Goal: Task Accomplishment & Management: Complete application form

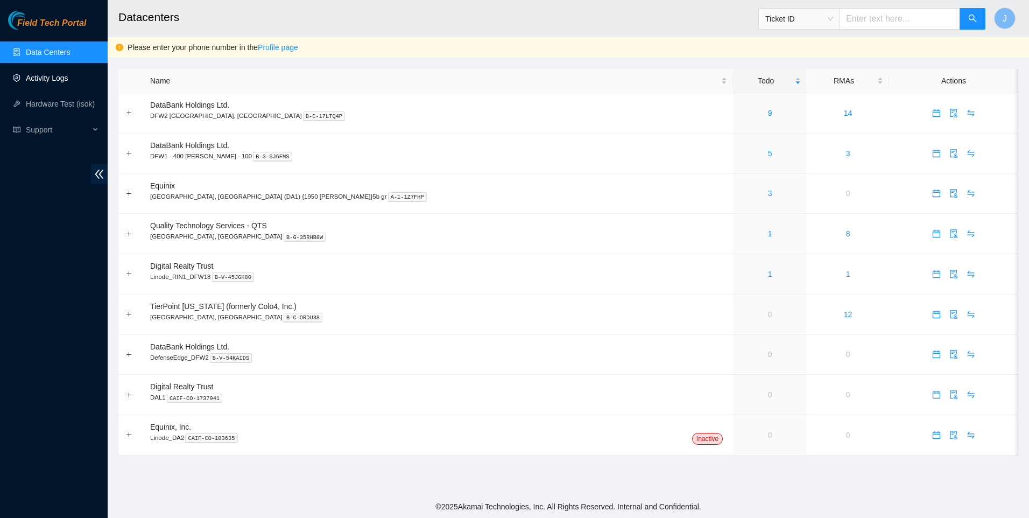
click at [42, 82] on link "Activity Logs" at bounding box center [47, 78] width 43 height 9
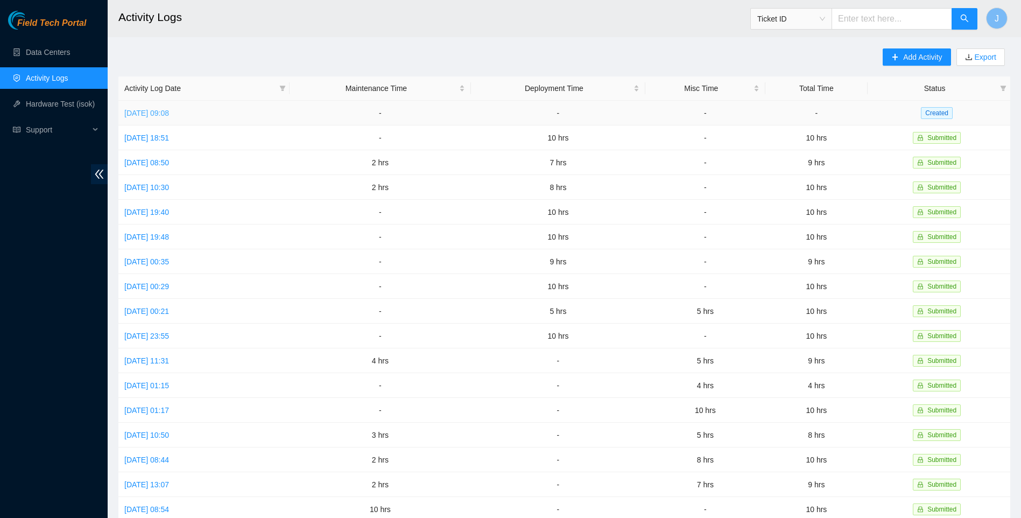
click at [169, 111] on link "[DATE] 09:08" at bounding box center [146, 113] width 45 height 9
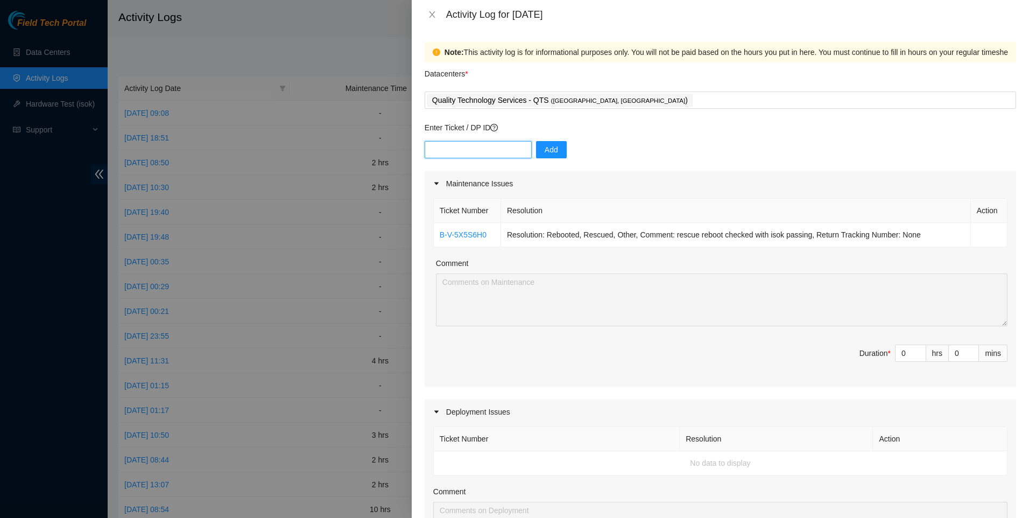
click at [512, 151] on input "text" at bounding box center [478, 149] width 107 height 17
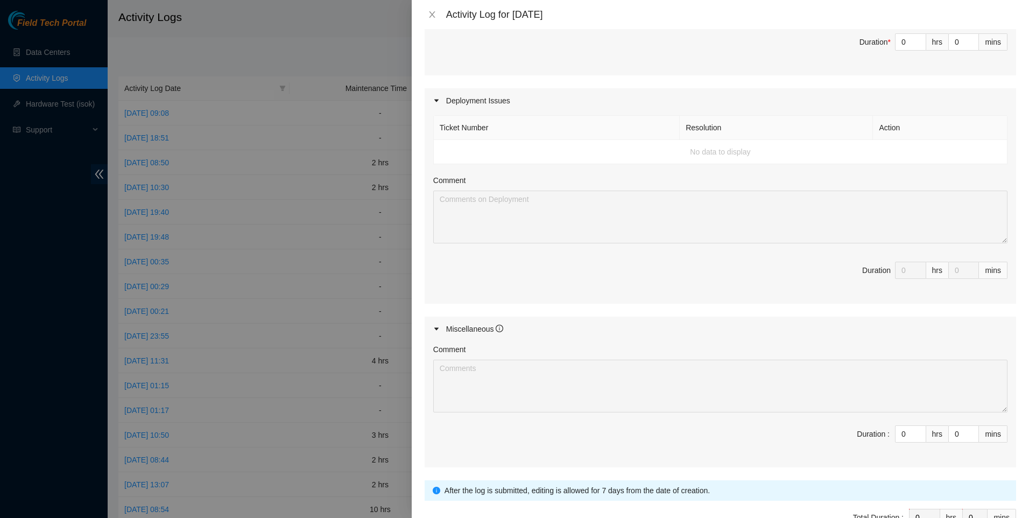
scroll to position [235, 0]
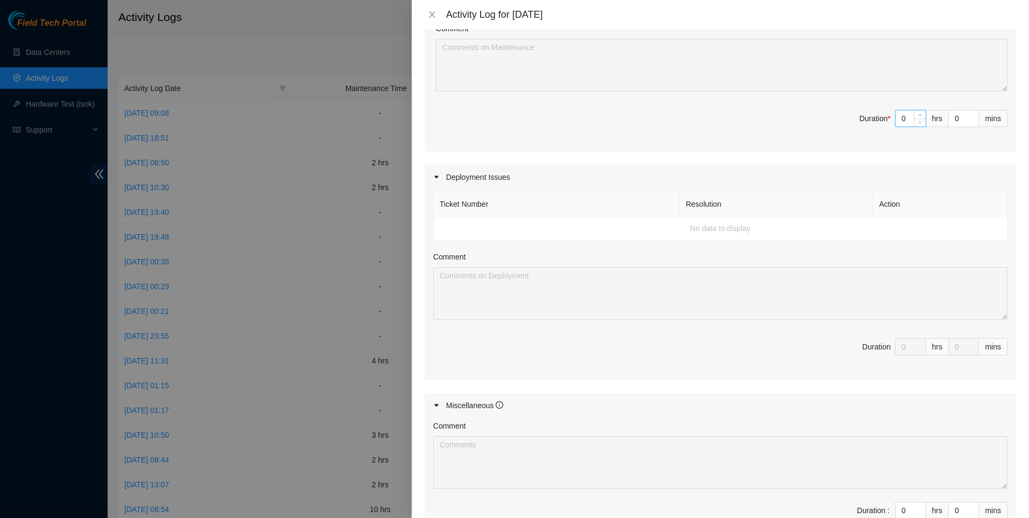
click at [901, 123] on input "0" at bounding box center [910, 118] width 30 height 16
type input "2"
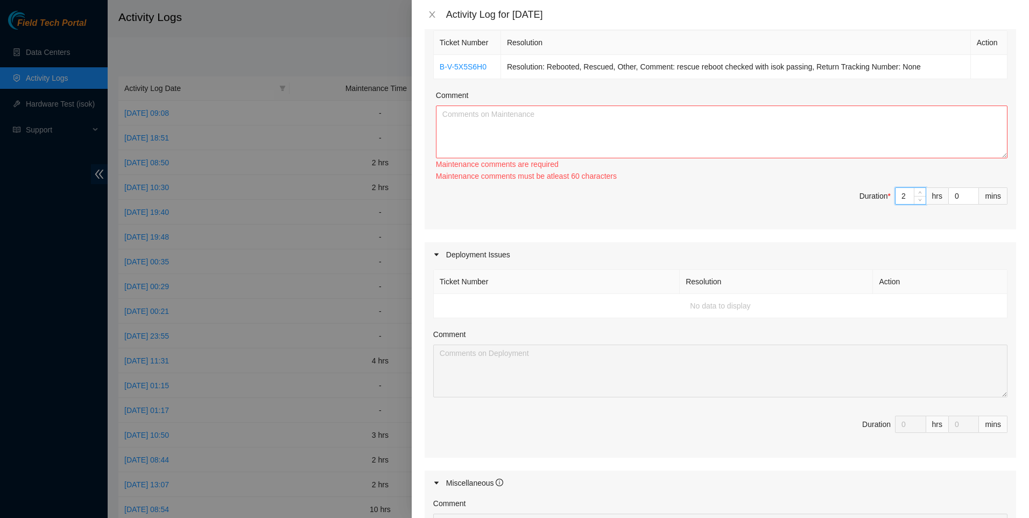
scroll to position [91, 0]
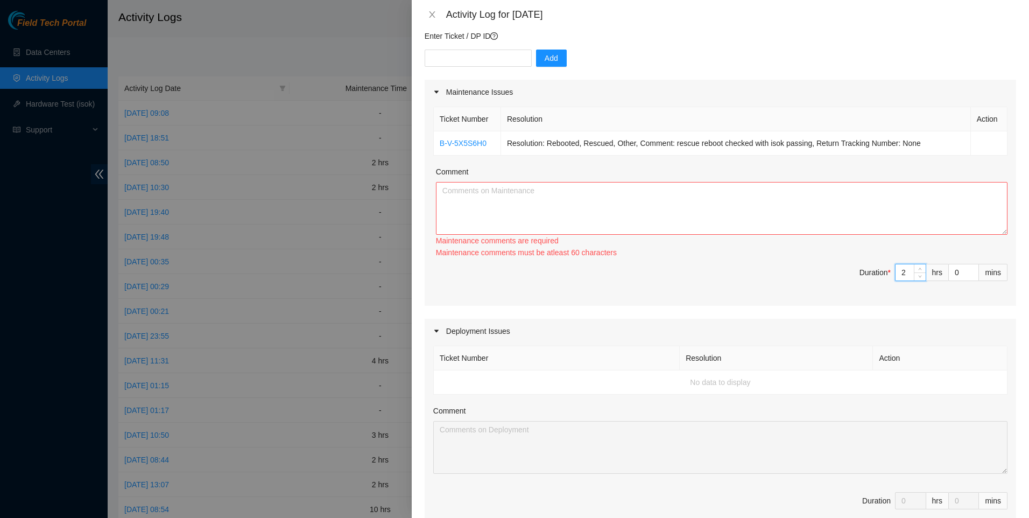
type input "2"
click at [673, 232] on textarea "Comment" at bounding box center [721, 208] width 571 height 53
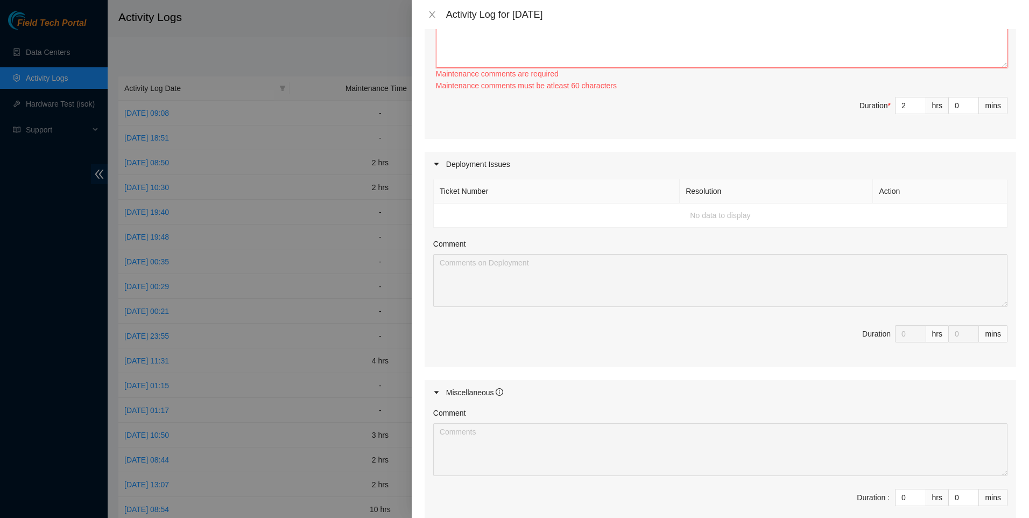
scroll to position [389, 0]
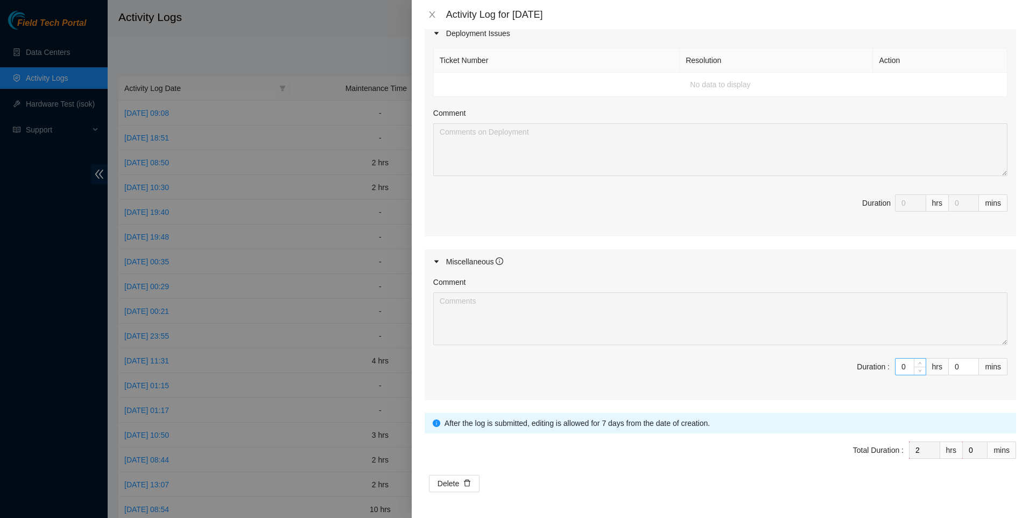
click at [897, 364] on input "0" at bounding box center [910, 366] width 30 height 16
type input "2"
type input "4"
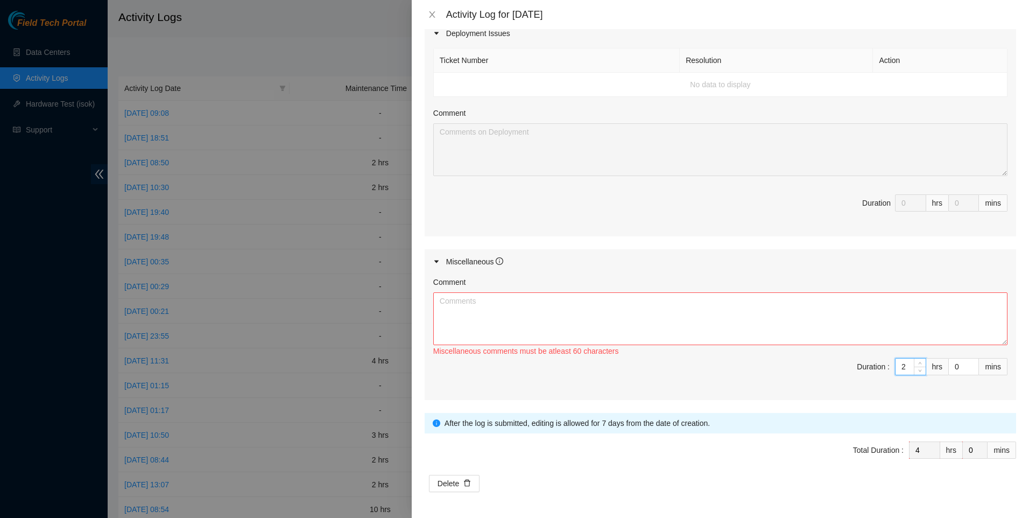
type input "2"
click at [570, 298] on textarea "Comment" at bounding box center [720, 318] width 574 height 53
paste textarea "QTS console audit (CC93-CC103)"
click at [440, 298] on textarea "QTS console audit (CC93-CC103)" at bounding box center [720, 318] width 574 height 53
click at [593, 300] on textarea "created QTS console audit (CC93-CC103)" at bounding box center [720, 318] width 574 height 53
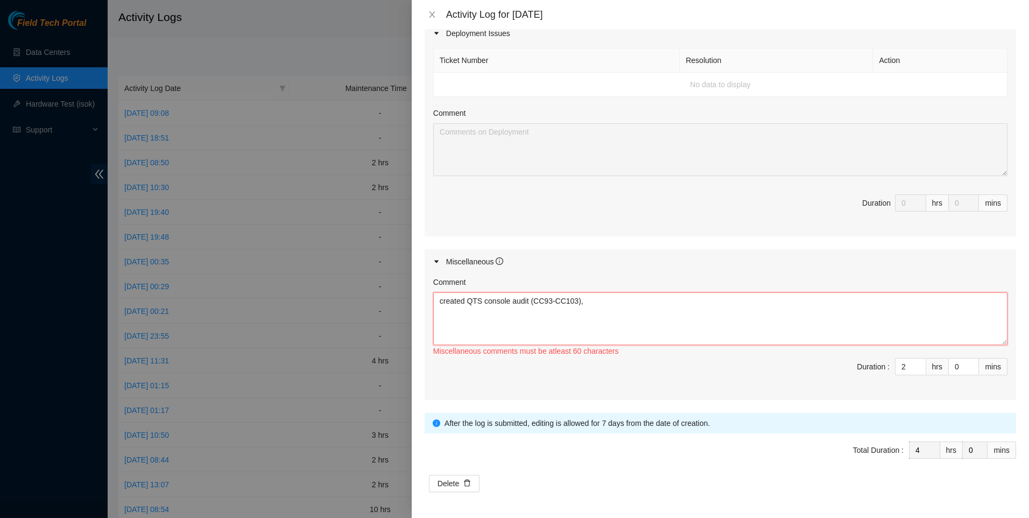
click at [605, 304] on textarea "created QTS console audit (CC93-CC103)," at bounding box center [720, 318] width 574 height 53
click at [602, 312] on textarea "created QTS console audit (CC93-CC103)," at bounding box center [720, 318] width 574 height 53
paste textarea "Arrived at DBR, and started instaling blank panels."
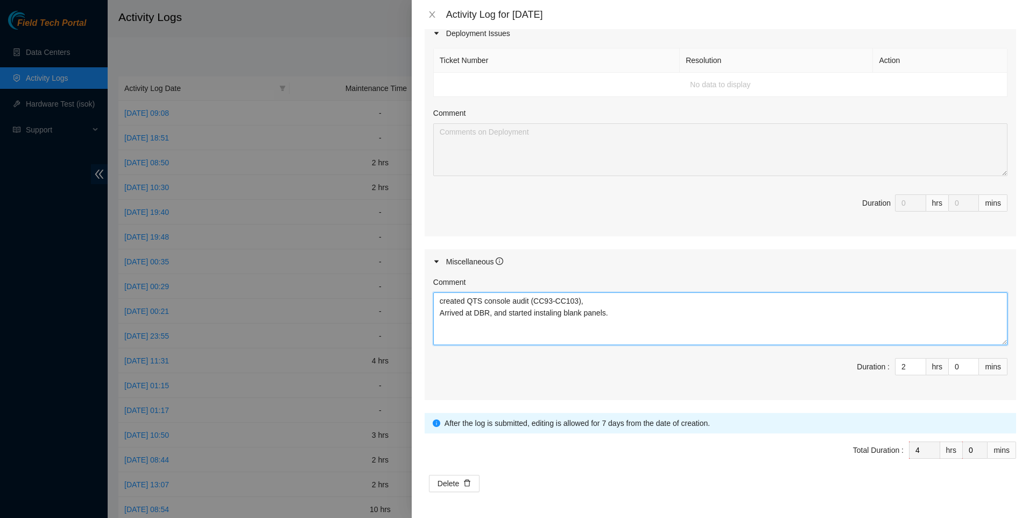
click at [645, 323] on textarea "created QTS console audit (CC93-CC103), Arrived at DBR, and started instaling b…" at bounding box center [720, 318] width 574 height 53
click at [628, 310] on textarea "created QTS console audit (CC93-CC103), Arrived at DBR, and started installing …" at bounding box center [720, 318] width 574 height 53
click at [582, 314] on textarea "created QTS console audit (CC93-CC103), Arrived at DBR, and started installing …" at bounding box center [720, 318] width 574 height 53
click at [587, 300] on textarea "created QTS console audit (CC93-CC103), Arrived at DBR, and started installing …" at bounding box center [720, 318] width 574 height 53
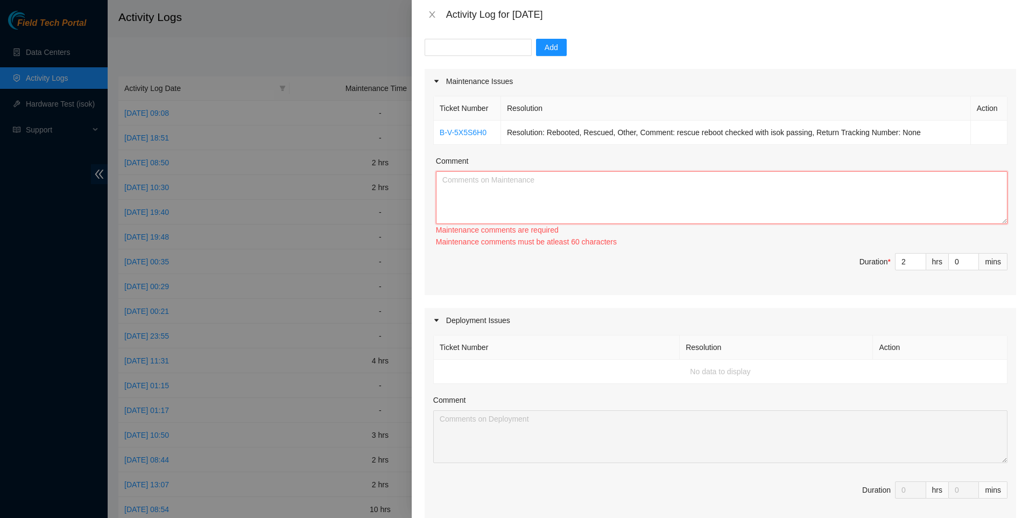
click at [687, 177] on textarea "Comment" at bounding box center [721, 197] width 571 height 53
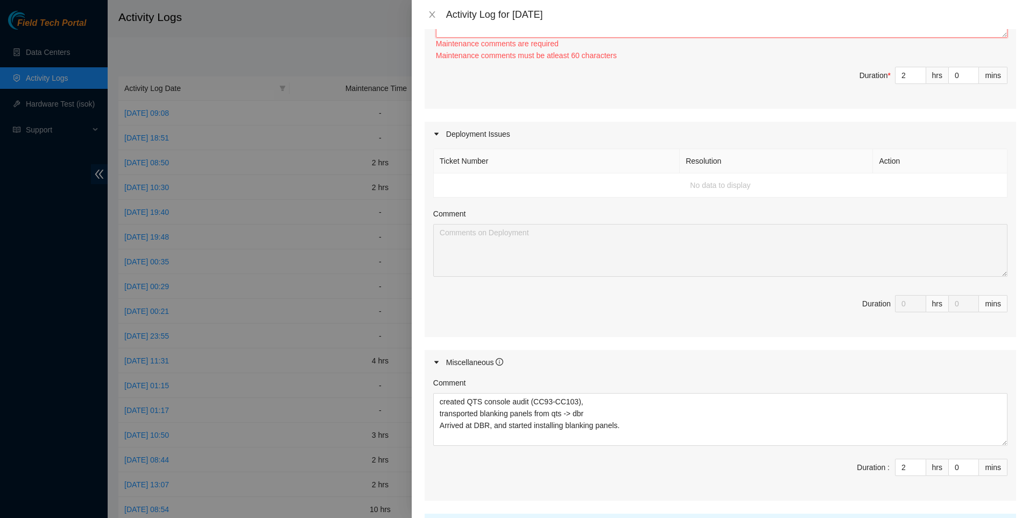
scroll to position [389, 0]
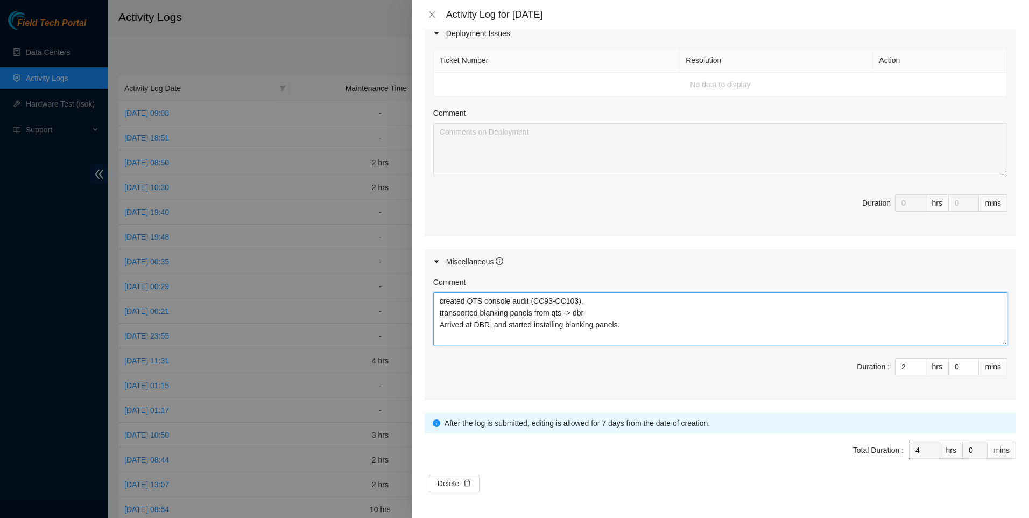
click at [436, 301] on textarea "created QTS console audit (CC93-CC103), transported blanking panels from qts ->…" at bounding box center [720, 318] width 574 height 53
type textarea "went over master class on how to replace rack intrusion detection system/locks …"
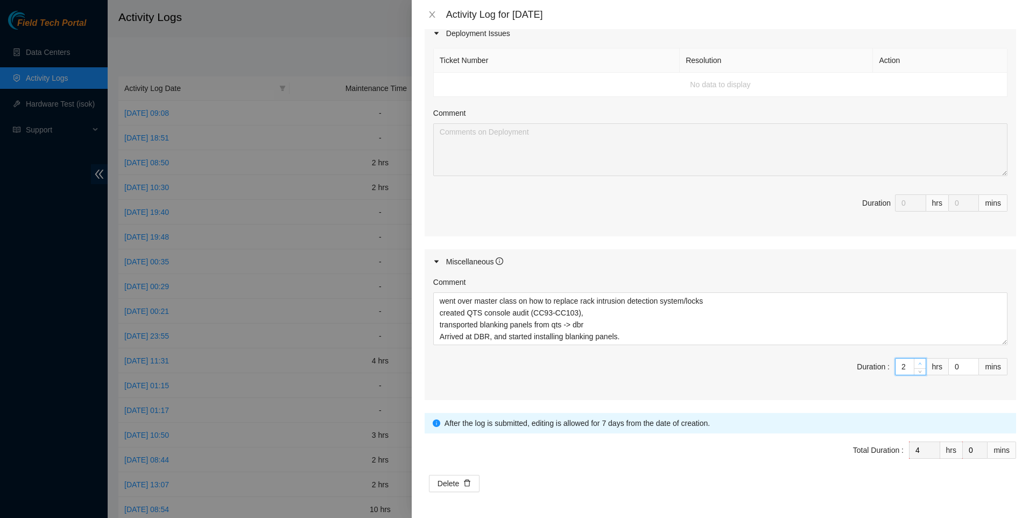
click at [905, 363] on input "2" at bounding box center [910, 366] width 30 height 16
type input "3"
type input "5"
click at [914, 360] on span "Increase Value" at bounding box center [920, 363] width 12 height 10
click at [901, 364] on input "3" at bounding box center [910, 366] width 30 height 16
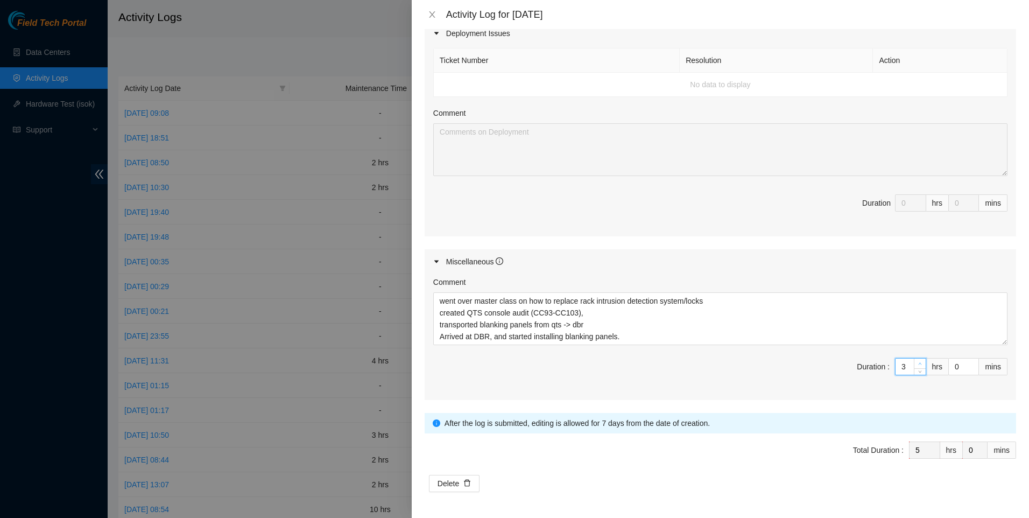
type input "4"
type input "6"
click at [914, 364] on span "Increase Value" at bounding box center [920, 363] width 12 height 10
type input "5"
type input "7"
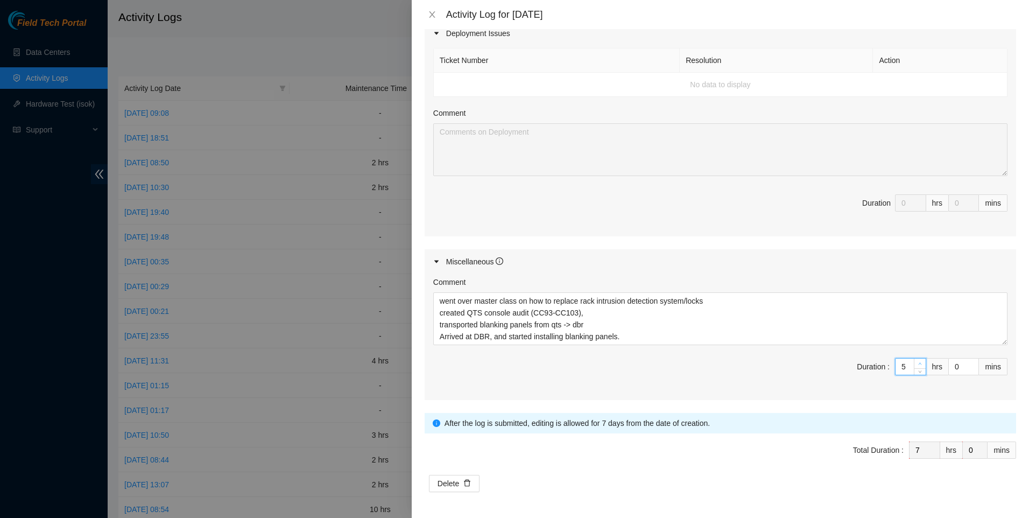
click at [914, 364] on span "Increase Value" at bounding box center [920, 363] width 12 height 10
type input "6"
type input "8"
click at [918, 362] on icon "up" at bounding box center [920, 364] width 4 height 4
click at [815, 355] on div "Comment went over master class on how to replace rack intrusion detection syste…" at bounding box center [720, 337] width 591 height 126
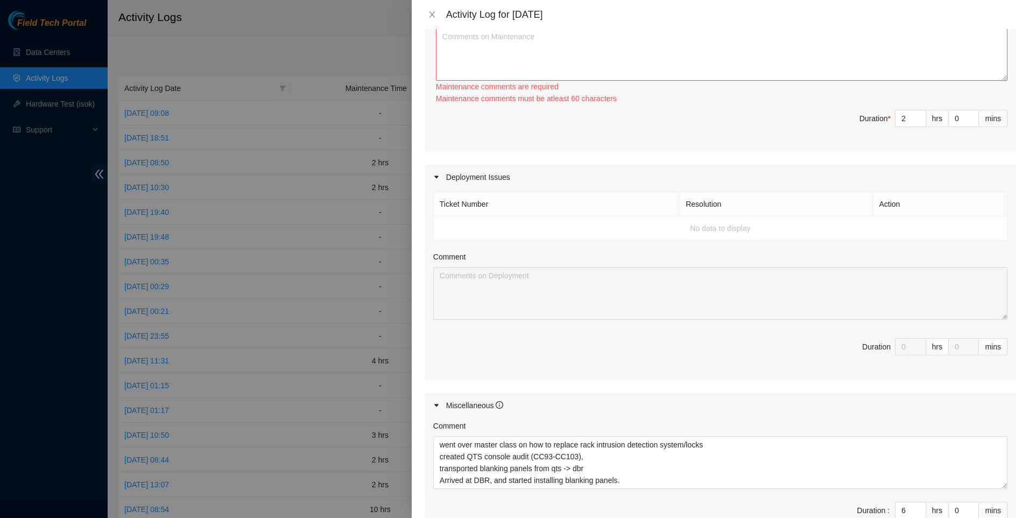
scroll to position [102, 0]
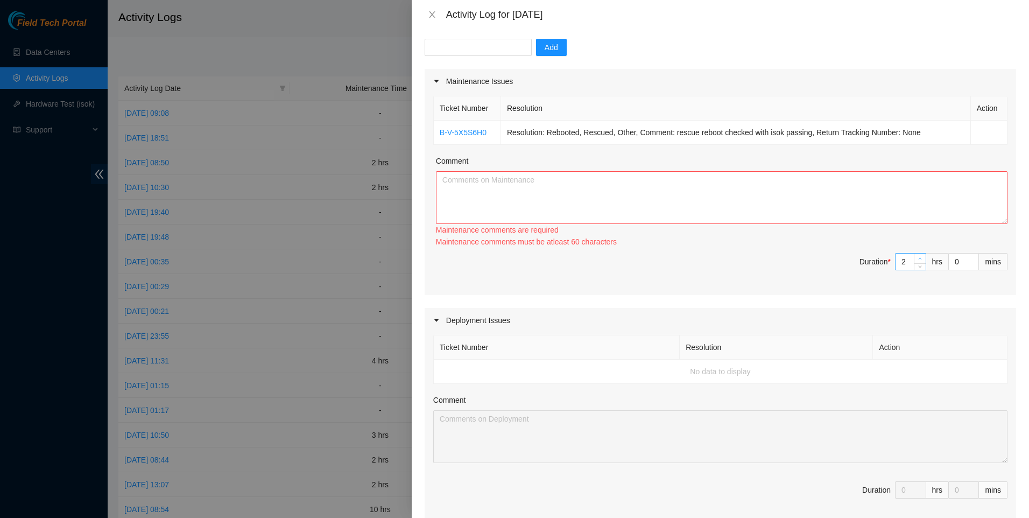
drag, startPoint x: 898, startPoint y: 261, endPoint x: 906, endPoint y: 259, distance: 7.7
click at [900, 261] on input "2" at bounding box center [910, 261] width 30 height 16
type input "3"
type input "9"
drag, startPoint x: 896, startPoint y: 259, endPoint x: 887, endPoint y: 259, distance: 9.2
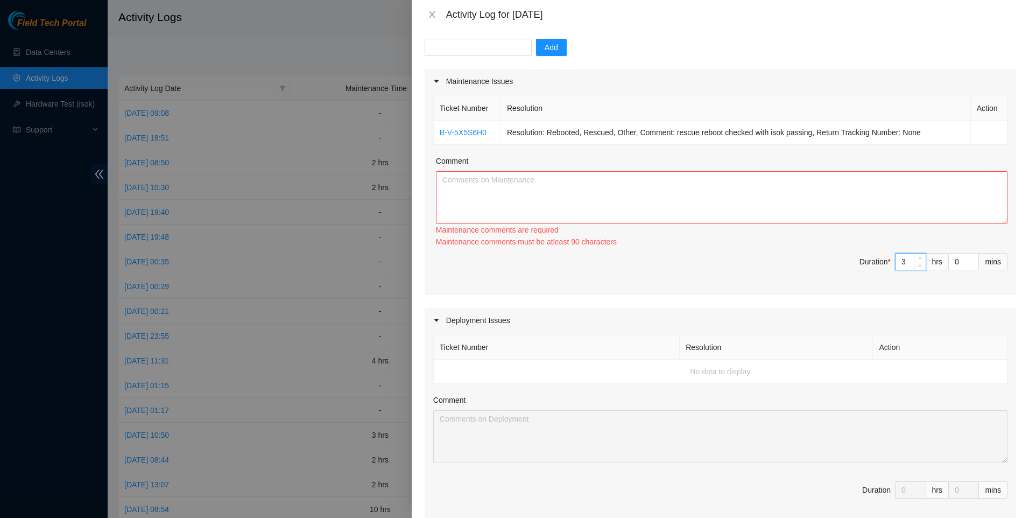
click at [895, 259] on div "3" at bounding box center [910, 261] width 31 height 17
click at [696, 193] on textarea "Comment" at bounding box center [721, 197] width 571 height 53
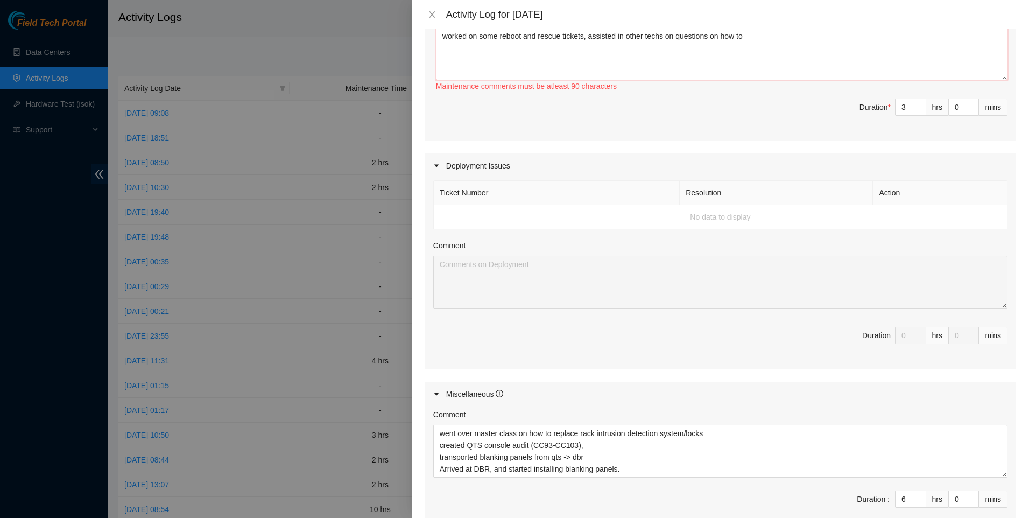
scroll to position [378, 0]
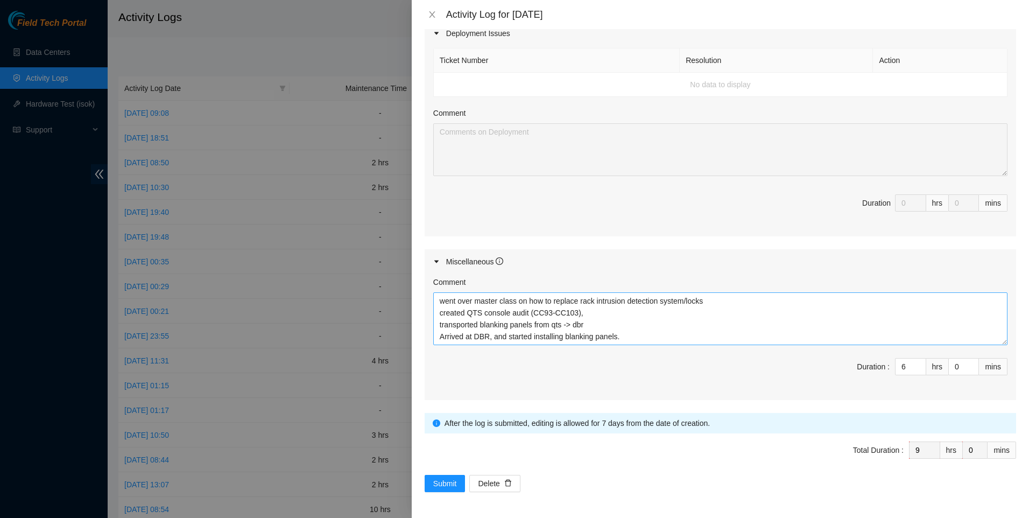
type textarea "worked on some reboot and rescue tickets, assisted in other techs on questions …"
click at [529, 313] on textarea "went over master class on how to replace rack intrusion detection system/locks …" at bounding box center [720, 318] width 574 height 53
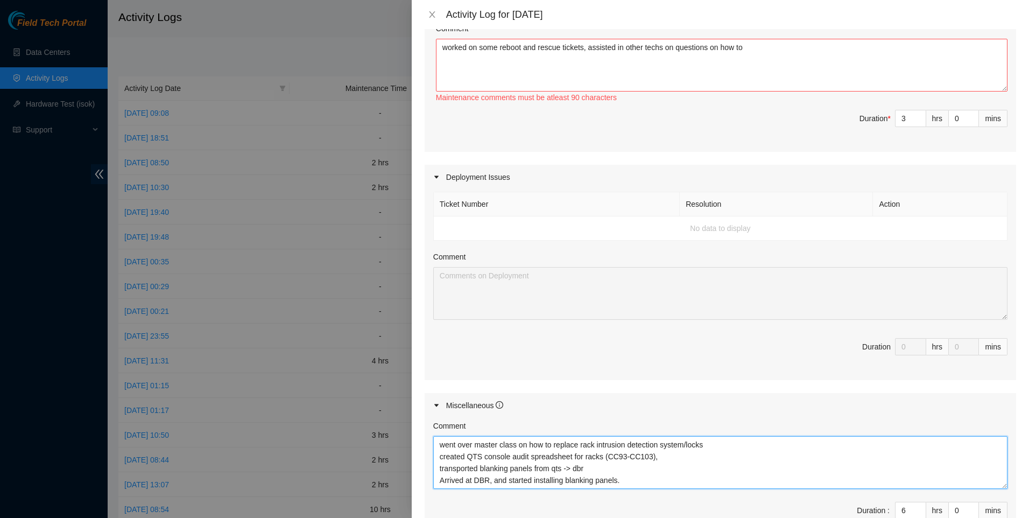
scroll to position [91, 0]
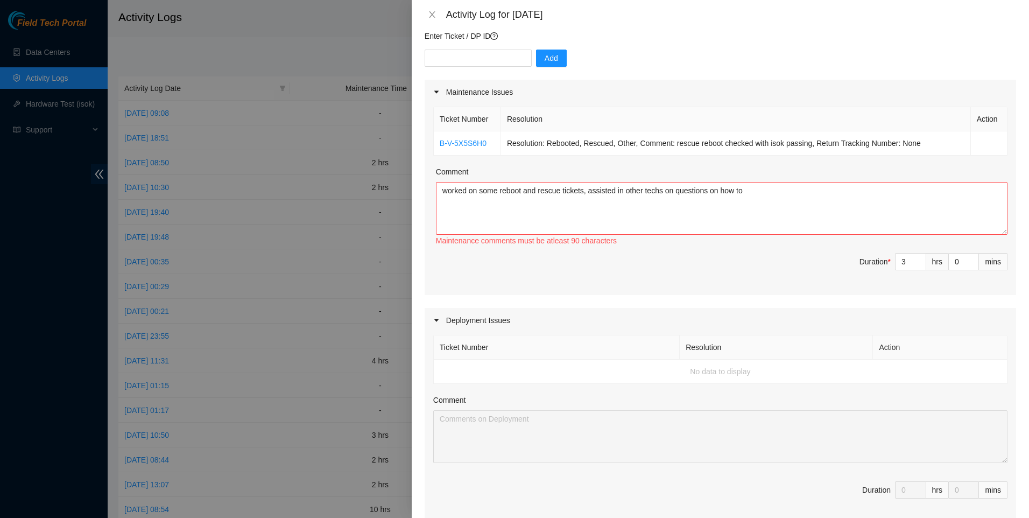
type textarea "went over master class on how to replace rack intrusion detection system/locks …"
click at [766, 183] on textarea "worked on some reboot and rescue tickets, assisted in other techs on questions …" at bounding box center [721, 208] width 571 height 53
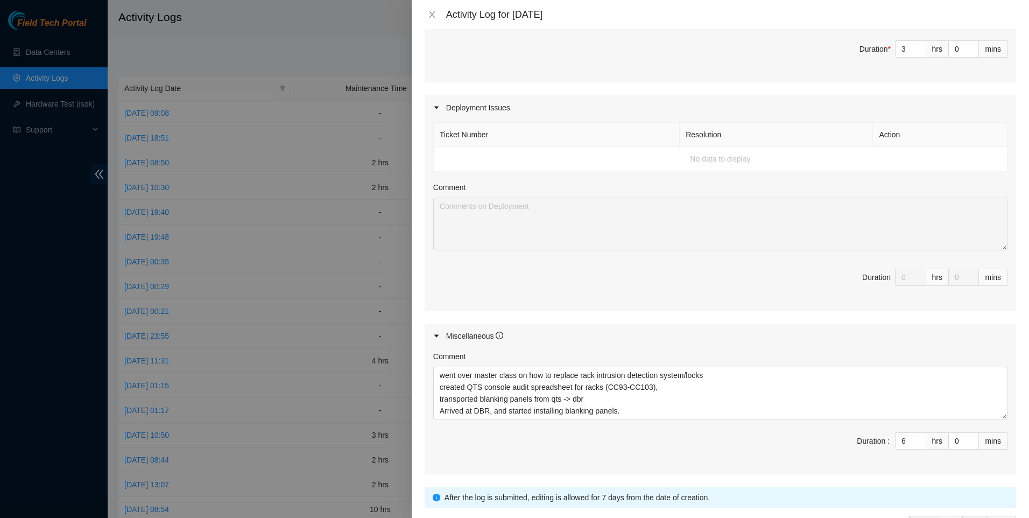
scroll to position [378, 0]
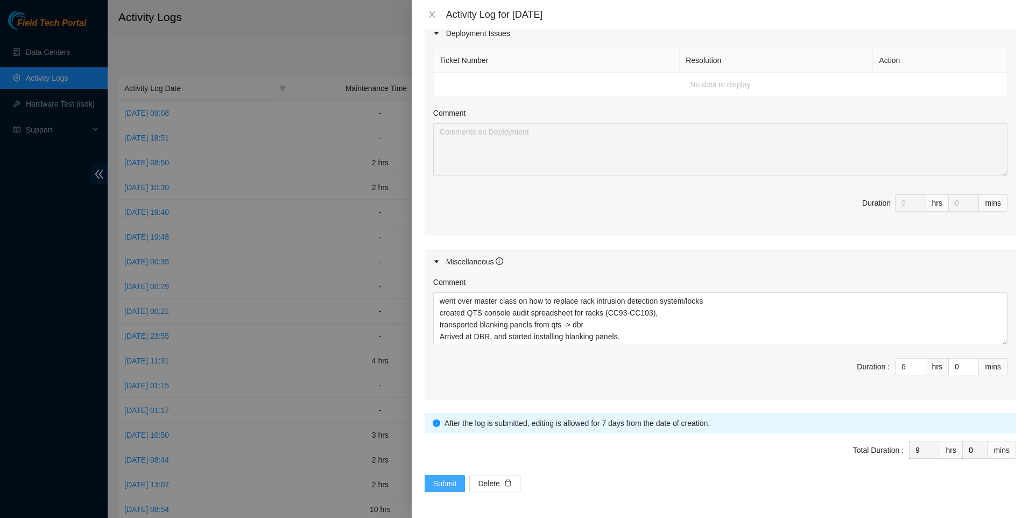
type textarea "worked on some reboot and rescue tickets, assisted in other techs on questions …"
click at [437, 480] on span "Submit" at bounding box center [445, 483] width 24 height 12
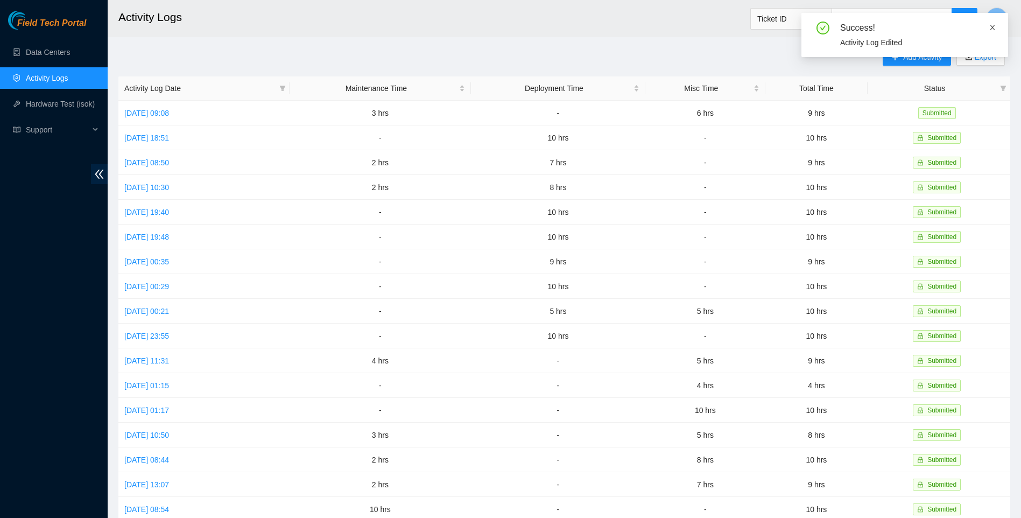
click at [990, 29] on icon "close" at bounding box center [993, 28] width 8 height 8
click at [910, 61] on span "Add Activity" at bounding box center [922, 57] width 39 height 12
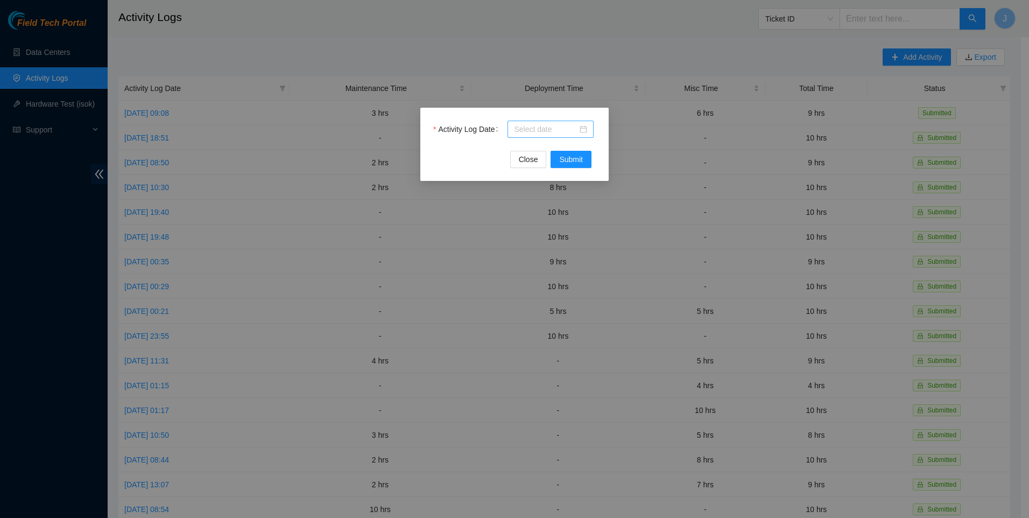
click at [556, 128] on input "Activity Log Date" at bounding box center [545, 129] width 63 height 12
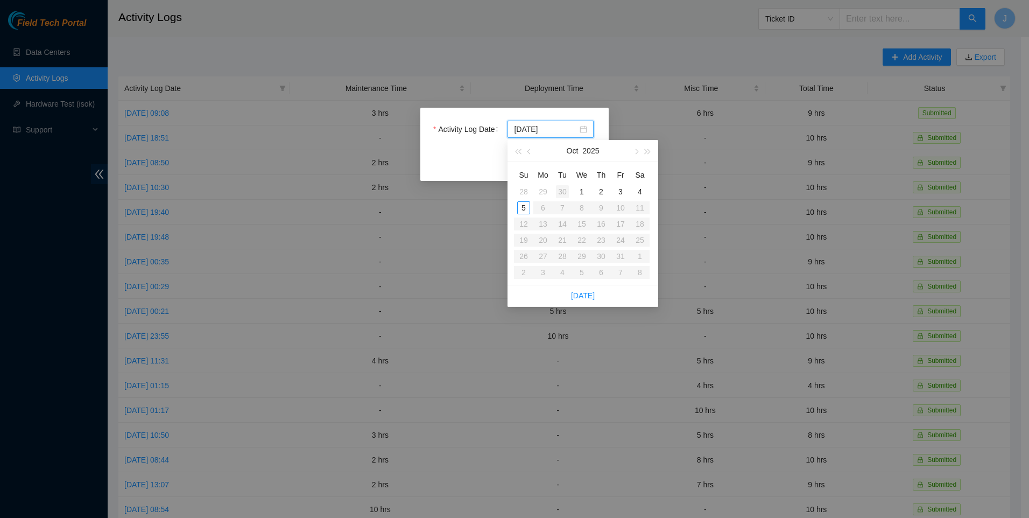
type input "[DATE]"
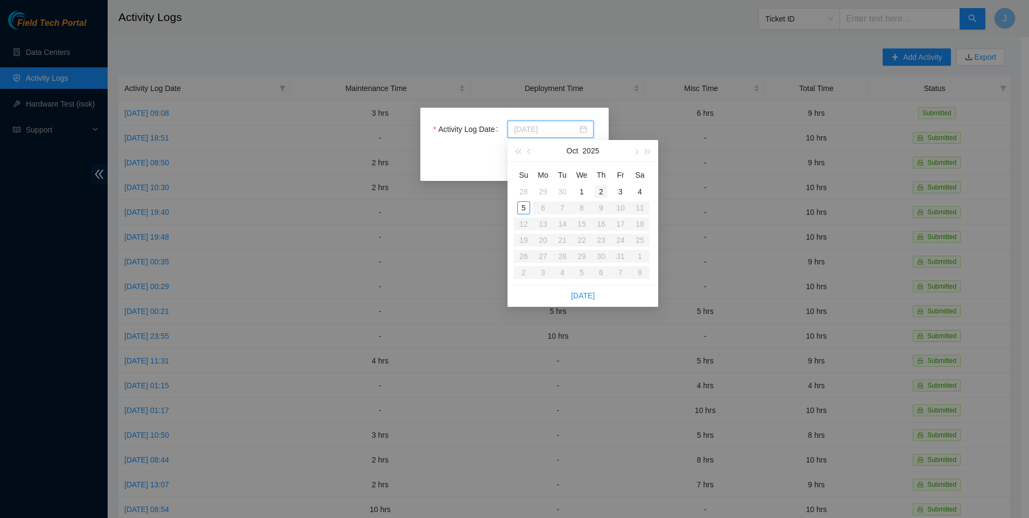
click at [603, 193] on div "2" at bounding box center [601, 191] width 13 height 13
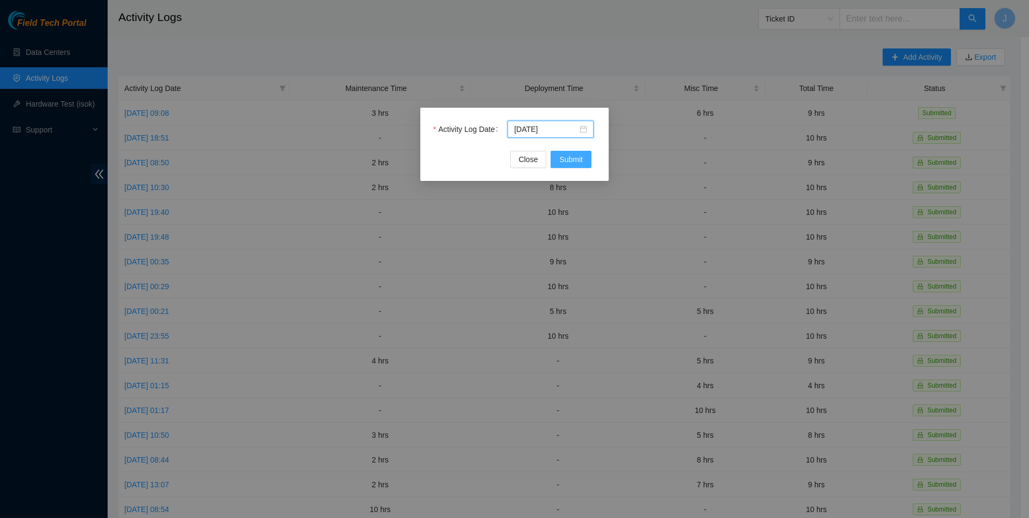
click at [571, 164] on span "Submit" at bounding box center [571, 159] width 24 height 12
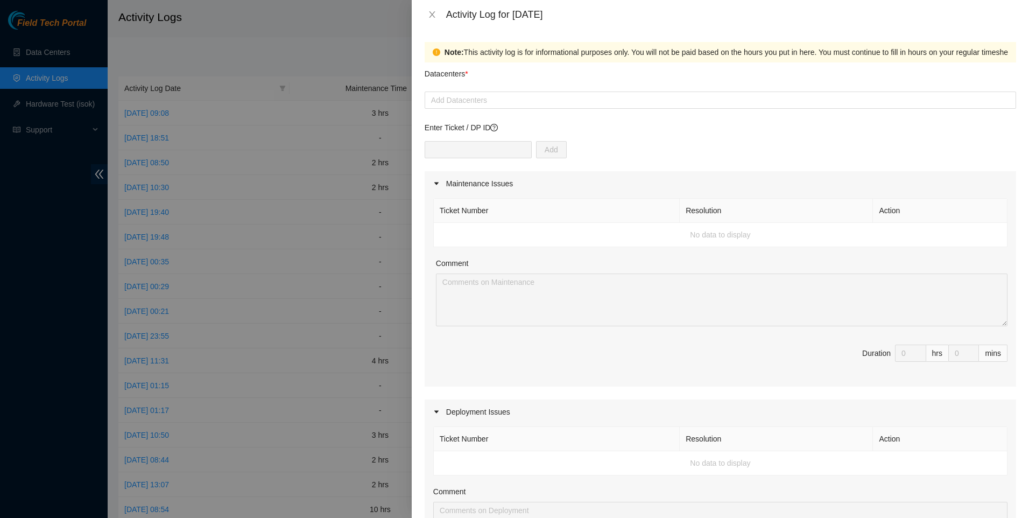
click at [538, 109] on form "Datacenters * Add Datacenters Enter Ticket / DP ID Add Maintenance Issues Ticke…" at bounding box center [720, 466] width 591 height 808
click at [530, 100] on div at bounding box center [720, 100] width 586 height 13
click at [479, 101] on div at bounding box center [720, 100] width 586 height 13
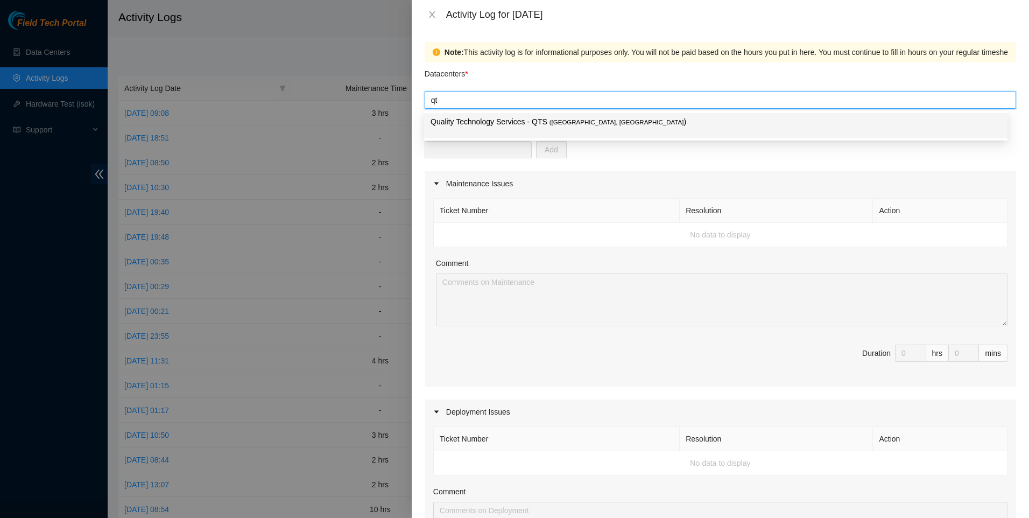
type input "qts"
click at [479, 119] on p "Quality Technology Services - QTS ( [GEOGRAPHIC_DATA], [GEOGRAPHIC_DATA] )" at bounding box center [715, 122] width 570 height 12
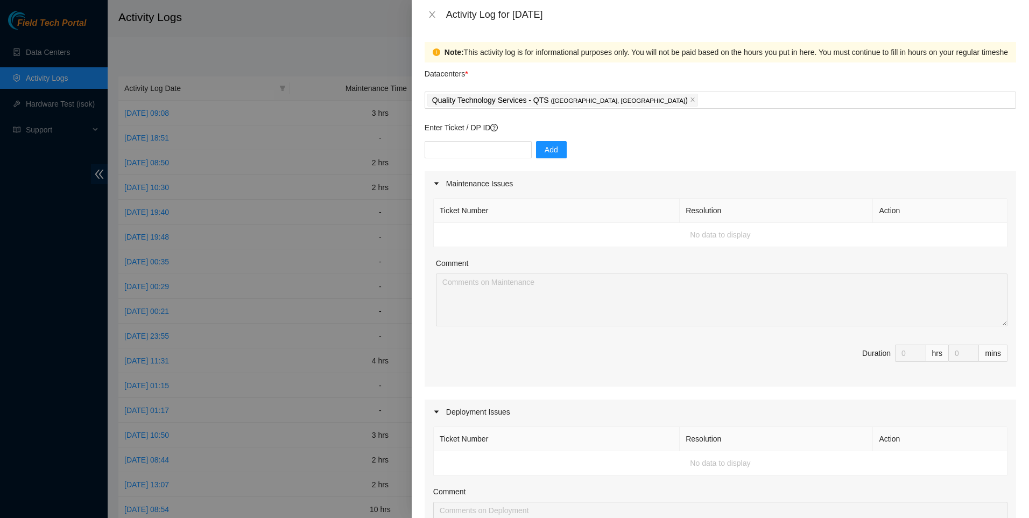
click at [609, 65] on div "Datacenters *" at bounding box center [720, 76] width 591 height 29
click at [508, 147] on input "text" at bounding box center [478, 149] width 107 height 17
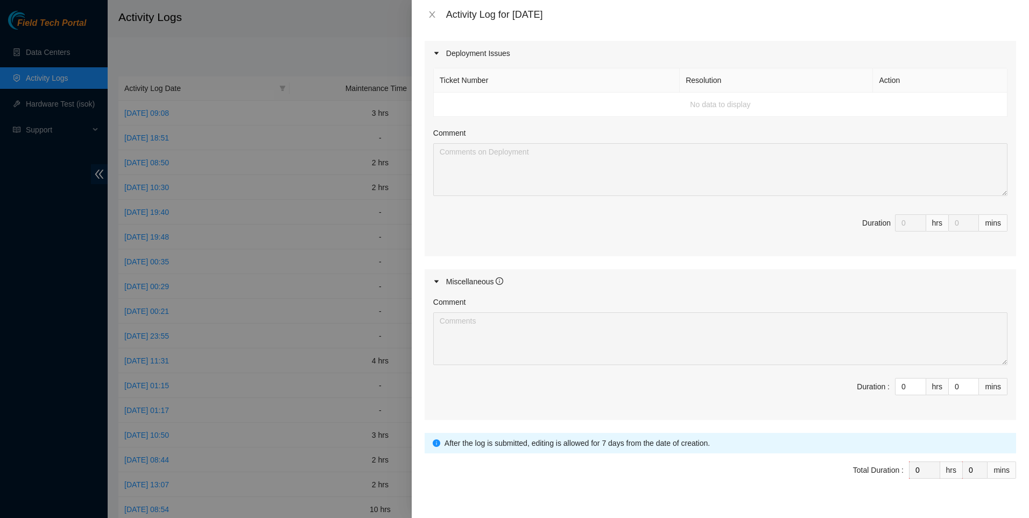
scroll to position [378, 0]
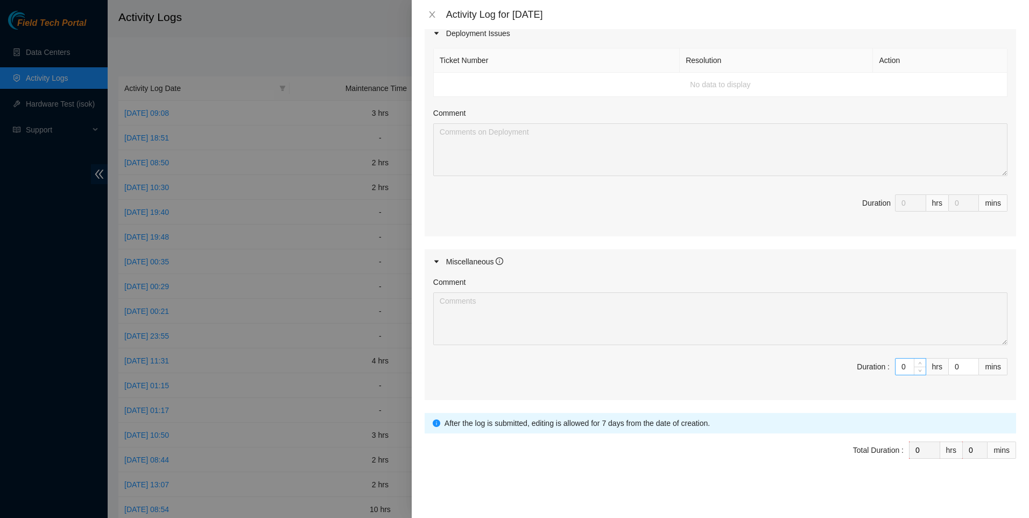
click at [895, 369] on input "0" at bounding box center [910, 366] width 30 height 16
type input "8"
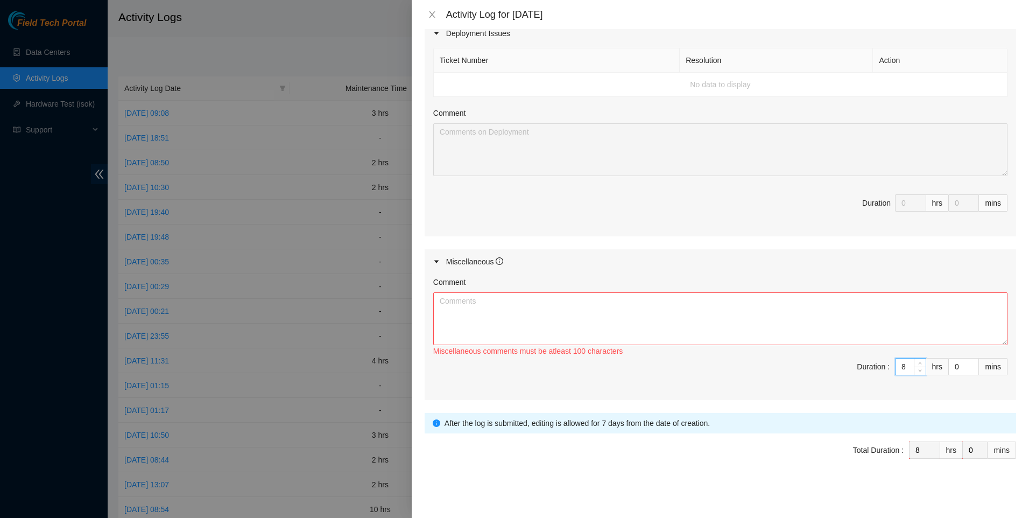
type input "8"
click at [828, 341] on textarea "Comment" at bounding box center [720, 318] width 574 height 53
click at [478, 313] on textarea "Comment" at bounding box center [720, 318] width 574 height 53
paste textarea "Arrived at QTS Training for RIDD replacement."
click at [498, 317] on textarea "Arrived at QTS Training for RIDD replacement." at bounding box center [720, 318] width 574 height 53
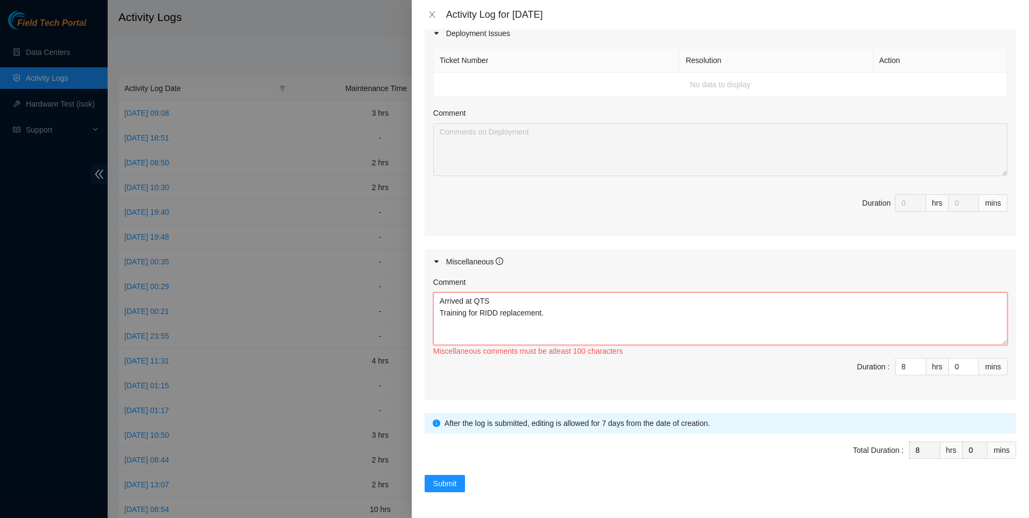
drag, startPoint x: 465, startPoint y: 304, endPoint x: 408, endPoint y: 302, distance: 56.5
click at [409, 300] on div "Activity Log for [DATE] Note: This activity log is for informational purposes o…" at bounding box center [514, 259] width 1029 height 518
drag, startPoint x: 496, startPoint y: 313, endPoint x: 480, endPoint y: 315, distance: 16.4
click at [480, 315] on textarea "Began work at at QTS Training for RIDD replacement." at bounding box center [720, 318] width 574 height 53
click at [581, 307] on textarea "Began work at at QTS Training for rack lock replacement." at bounding box center [720, 318] width 574 height 53
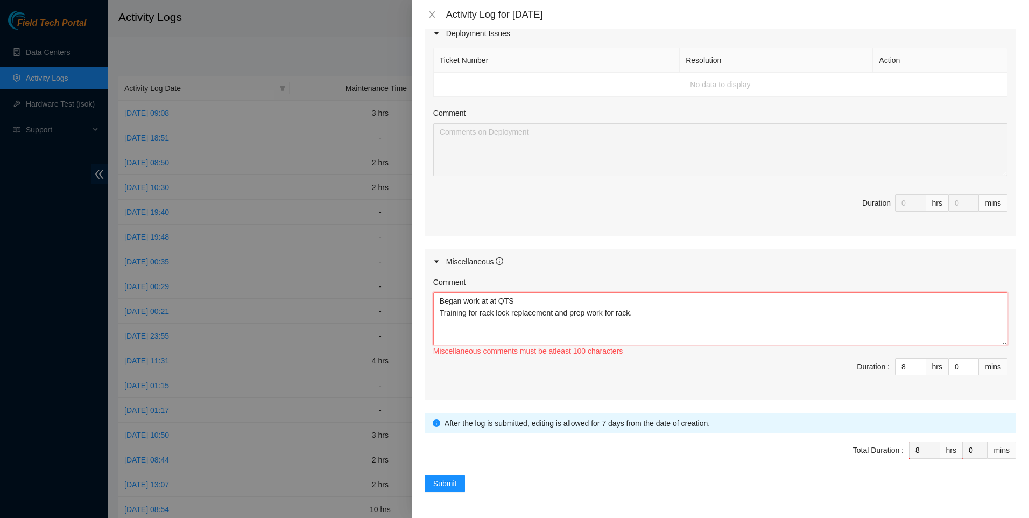
click at [674, 327] on textarea "Began work at at QTS Training for rack lock replacement and prep work for rack." at bounding box center [720, 318] width 574 height 53
click at [672, 319] on textarea "Began work at at QTS Training for rack lock replacement and prep work for rack." at bounding box center [720, 318] width 574 height 53
paste textarea "Arrived at DBR, assisted with [PERSON_NAME] for completing Ticket: DP80203 – RA…"
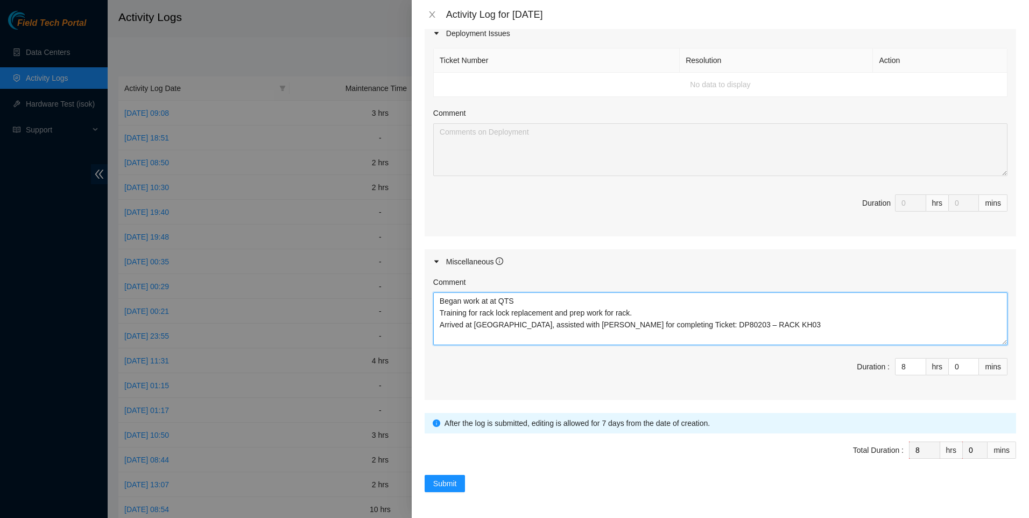
click at [708, 325] on textarea "Began work at at QTS Training for rack lock replacement and prep work for rack.…" at bounding box center [720, 318] width 574 height 53
click at [713, 323] on textarea "Began work at at QTS Training for rack lock replacement and prep work for rack.…" at bounding box center [720, 318] width 574 height 53
type textarea "Began work at at QTS Training for rack lock replacement and prep work for rack.…"
click at [442, 479] on span "Submit" at bounding box center [445, 483] width 24 height 12
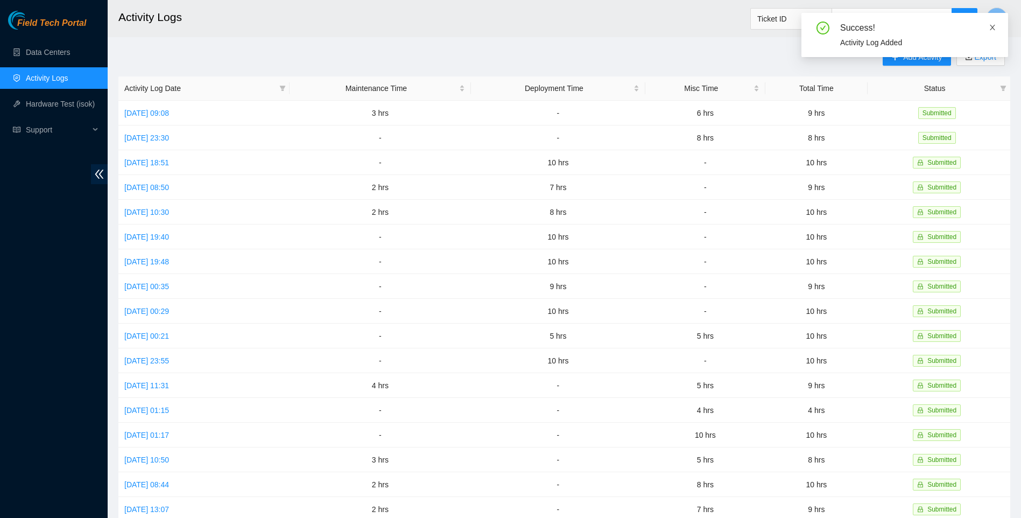
click at [996, 30] on icon "close" at bounding box center [993, 28] width 8 height 8
click at [929, 58] on span "Add Activity" at bounding box center [922, 57] width 39 height 12
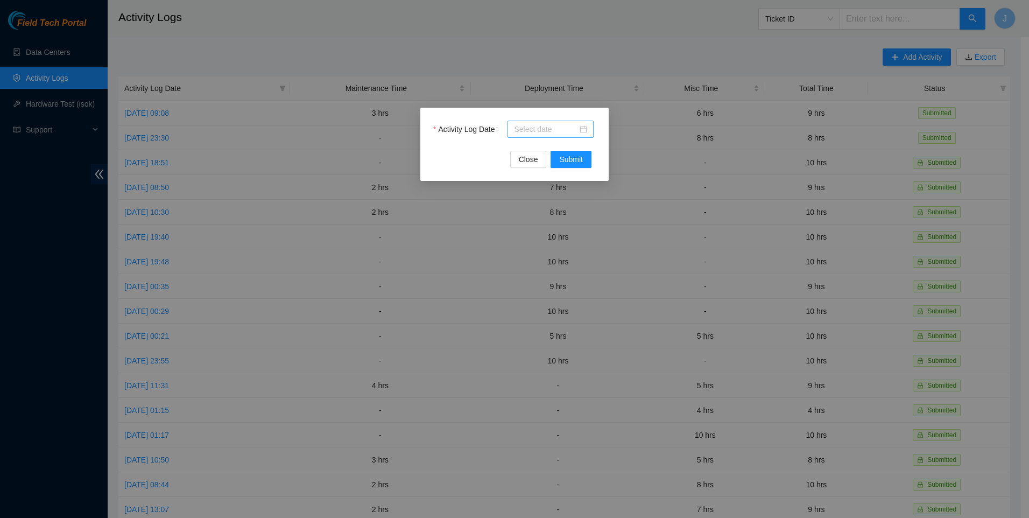
click at [532, 122] on div at bounding box center [550, 129] width 86 height 17
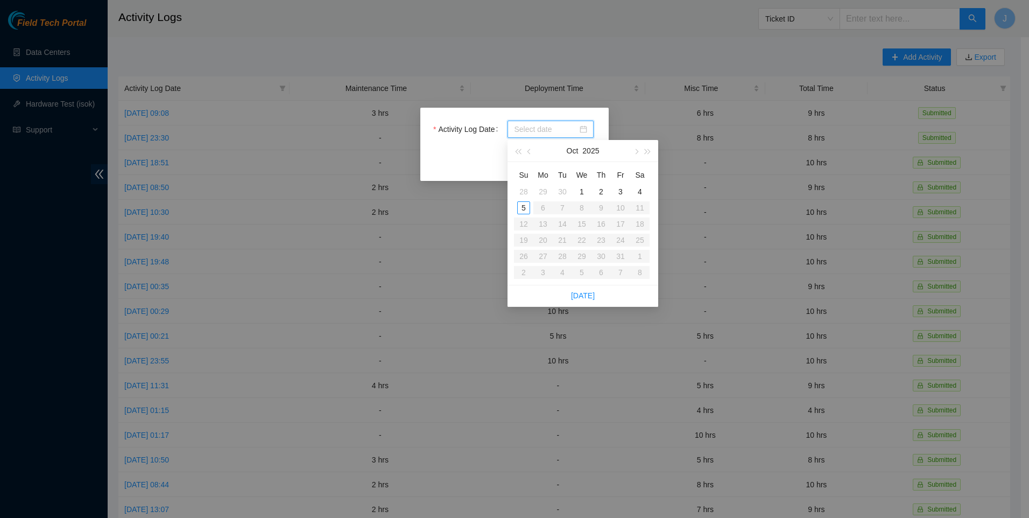
click at [535, 125] on input "Activity Log Date" at bounding box center [545, 129] width 63 height 12
type input "[DATE]"
click at [583, 195] on div "1" at bounding box center [581, 191] width 13 height 13
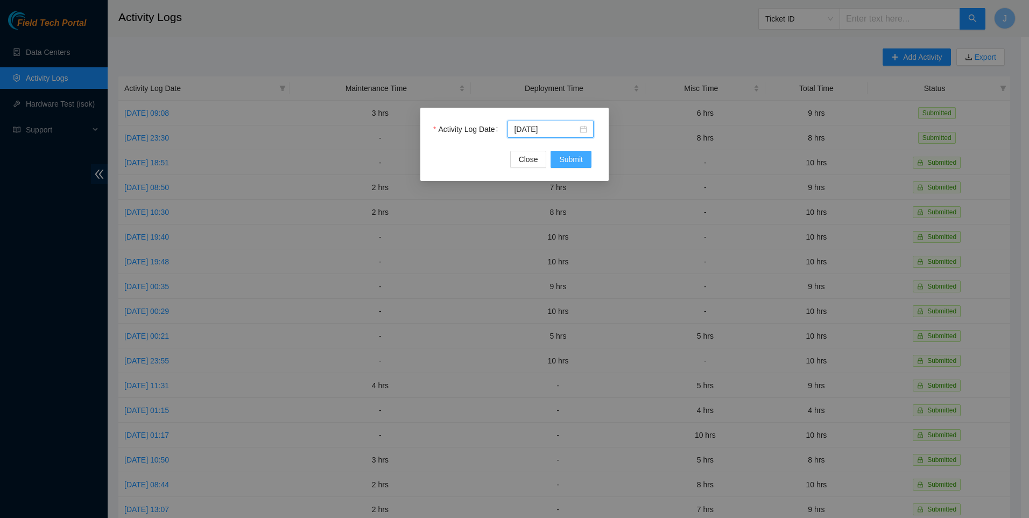
click at [561, 159] on span "Submit" at bounding box center [571, 159] width 24 height 12
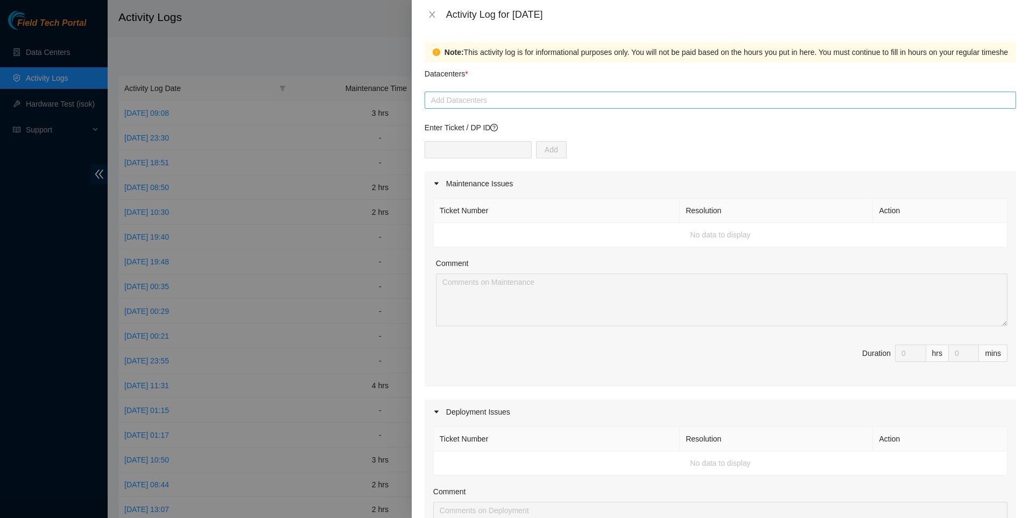
click at [482, 103] on div at bounding box center [720, 100] width 586 height 13
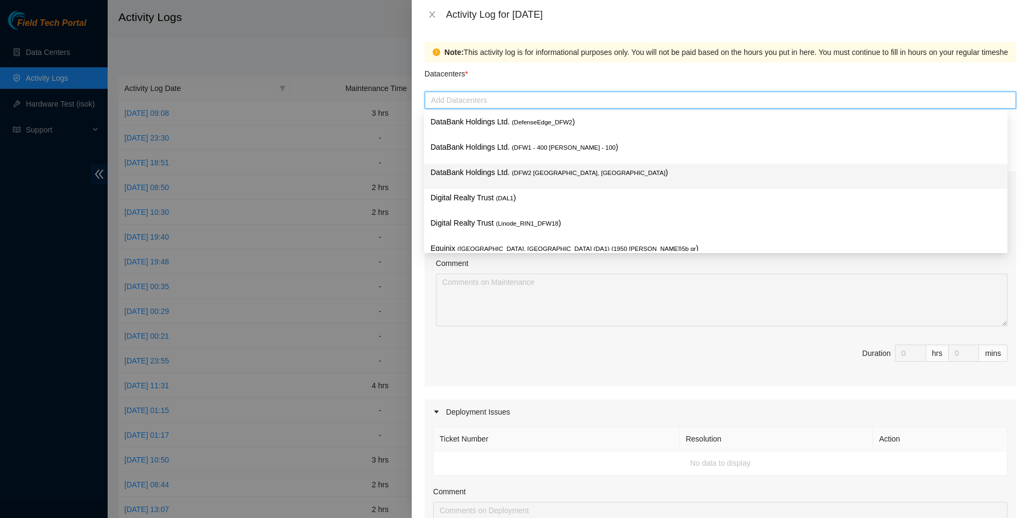
click at [552, 171] on span "( DFW2 [GEOGRAPHIC_DATA], [GEOGRAPHIC_DATA]" at bounding box center [588, 173] width 153 height 6
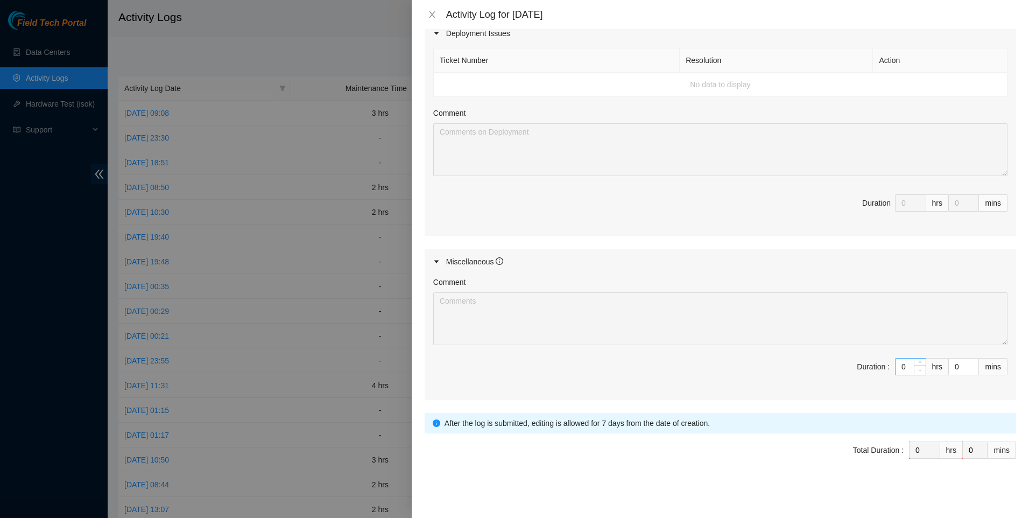
click at [917, 367] on span "down" at bounding box center [920, 369] width 6 height 6
drag, startPoint x: 892, startPoint y: 368, endPoint x: 898, endPoint y: 365, distance: 6.0
click at [896, 366] on input "0" at bounding box center [910, 366] width 30 height 16
click at [898, 365] on input "0" at bounding box center [910, 366] width 30 height 16
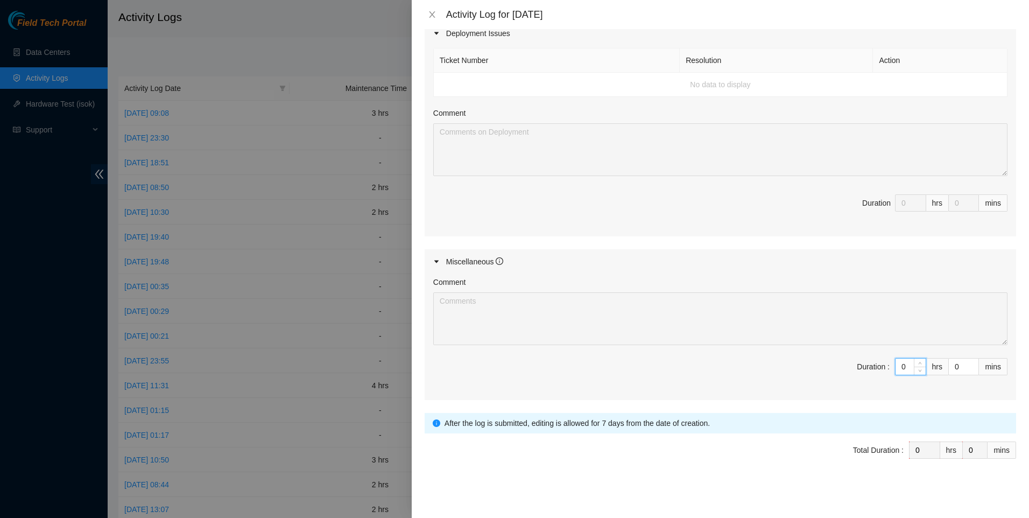
click at [898, 365] on input "0" at bounding box center [910, 366] width 30 height 16
type input "8"
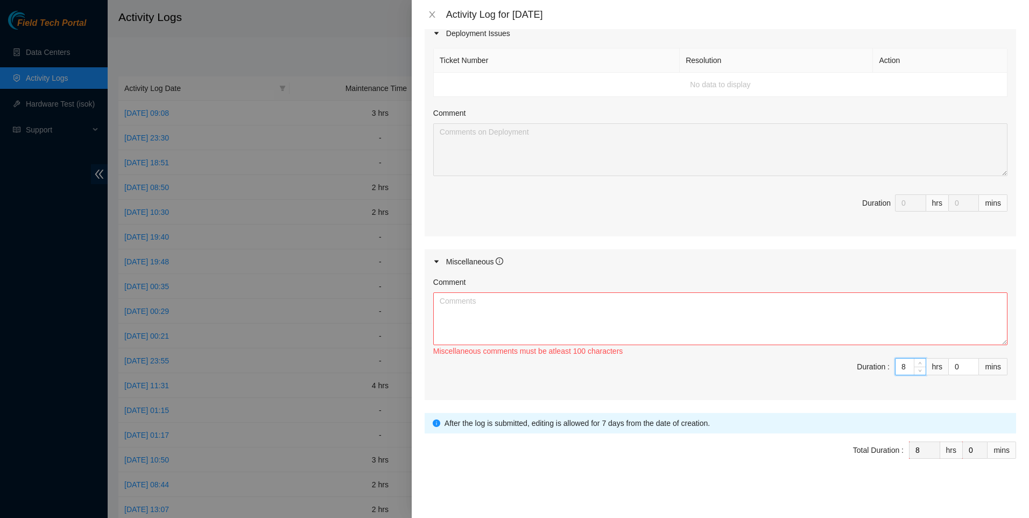
type input "8"
drag, startPoint x: 686, startPoint y: 317, endPoint x: 655, endPoint y: 299, distance: 36.0
click at [685, 317] on textarea "Comment" at bounding box center [720, 318] width 574 height 53
click at [513, 320] on textarea "Comment" at bounding box center [720, 318] width 574 height 53
paste textarea "Started troubleshoot process, and found all break out cables are bad, replac br…"
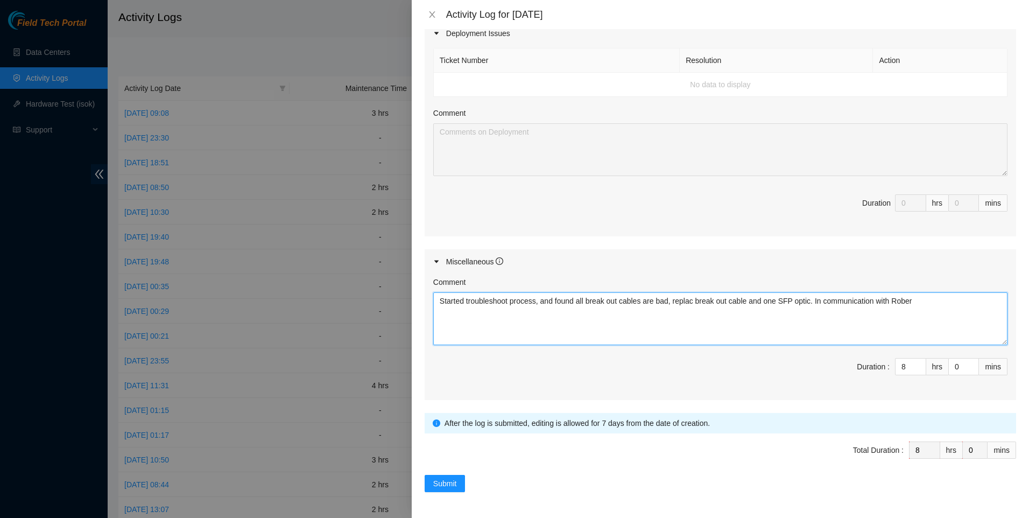
click at [913, 299] on textarea "Started troubleshoot process, and found all break out cables are bad, replac br…" at bounding box center [720, 318] width 574 height 53
click at [690, 299] on textarea "Started troubleshoot process, and found all break out cables are bad, replac br…" at bounding box center [720, 318] width 574 height 53
click at [732, 324] on textarea "Started troubleshoot process, and found all break out cables are bad, replaced …" at bounding box center [720, 318] width 574 height 53
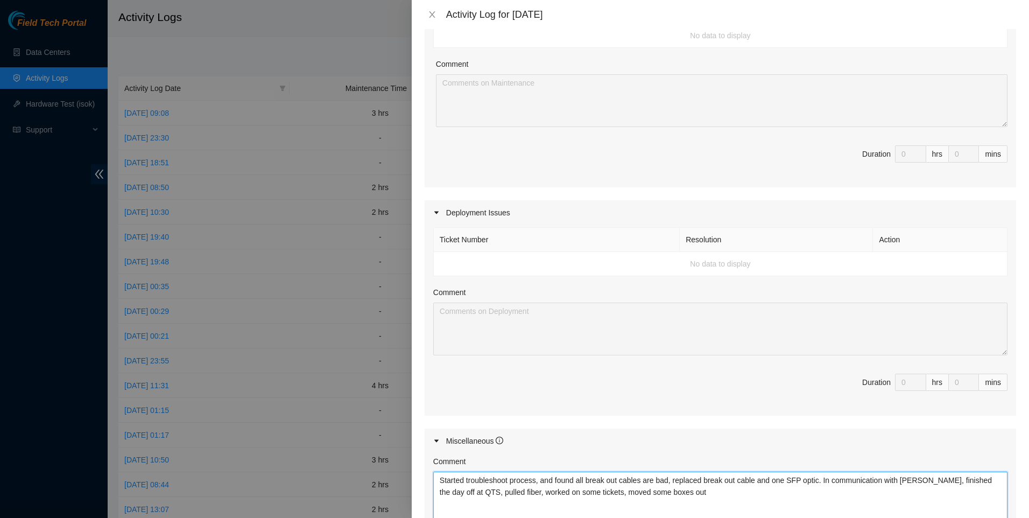
scroll to position [0, 0]
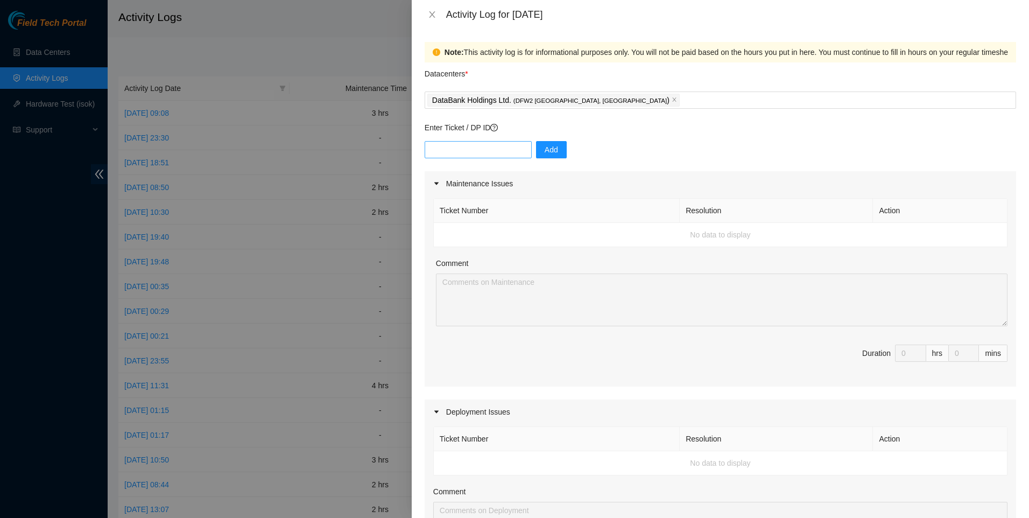
type textarea "Started troubleshoot process, and found all break out cables are bad, replaced …"
click at [470, 150] on input "text" at bounding box center [478, 149] width 107 height 17
type input "DP80203"
click at [548, 149] on span "Add" at bounding box center [551, 150] width 13 height 12
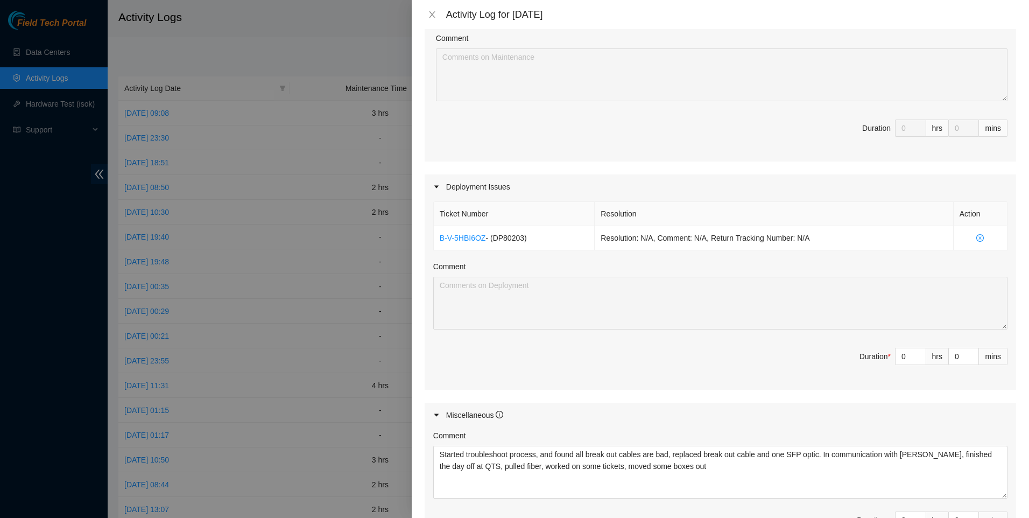
scroll to position [378, 0]
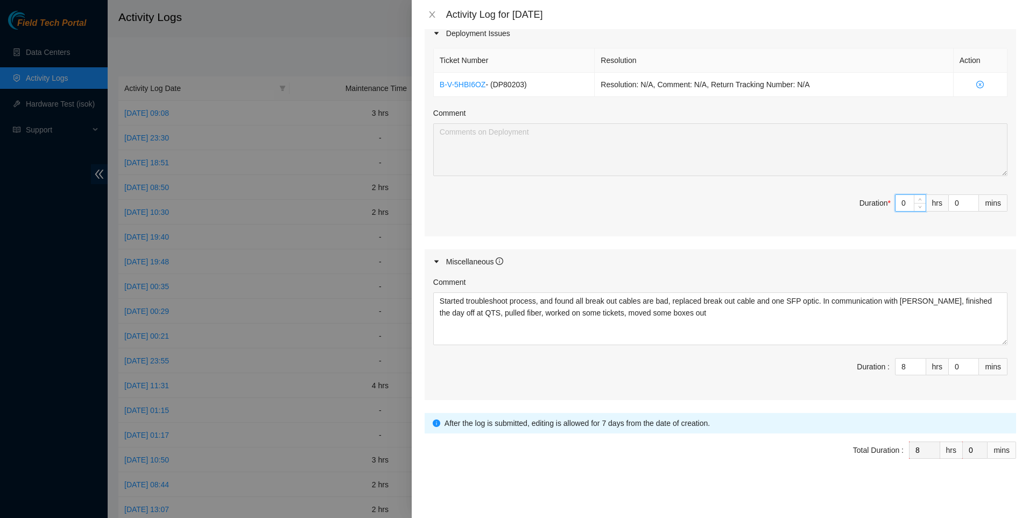
drag, startPoint x: 901, startPoint y: 204, endPoint x: 870, endPoint y: 201, distance: 30.8
click at [870, 201] on span "Duration * 0 hrs 0 mins" at bounding box center [720, 209] width 574 height 30
type input "4"
type input "12"
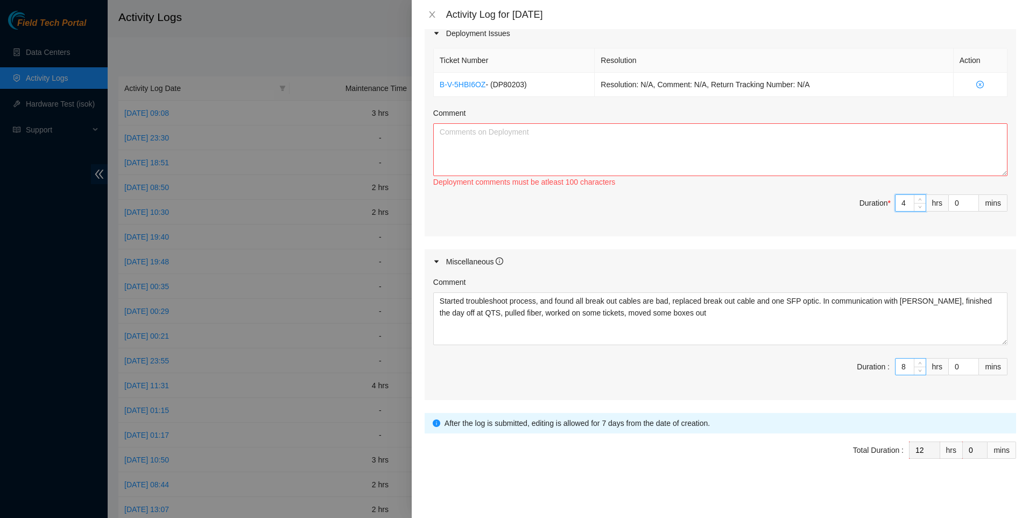
type input "4"
drag, startPoint x: 898, startPoint y: 364, endPoint x: 862, endPoint y: 359, distance: 36.3
click at [863, 359] on span "Duration : 8 hrs 0 mins" at bounding box center [720, 373] width 574 height 30
type input "4"
type input "8"
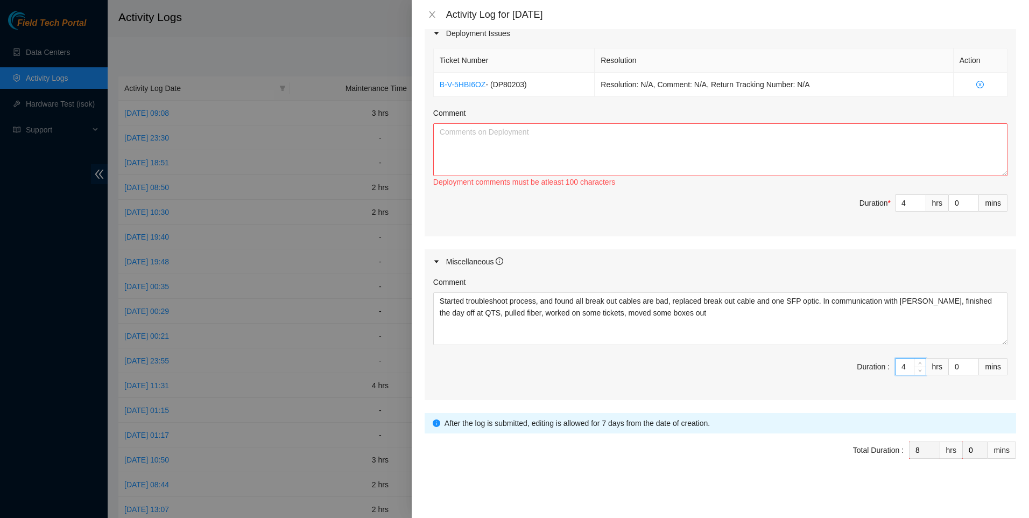
type input "4"
click at [669, 157] on textarea "Comment" at bounding box center [720, 149] width 574 height 53
click at [673, 160] on textarea "Comment" at bounding box center [720, 149] width 574 height 53
click at [490, 126] on textarea "Comment" at bounding box center [720, 149] width 574 height 53
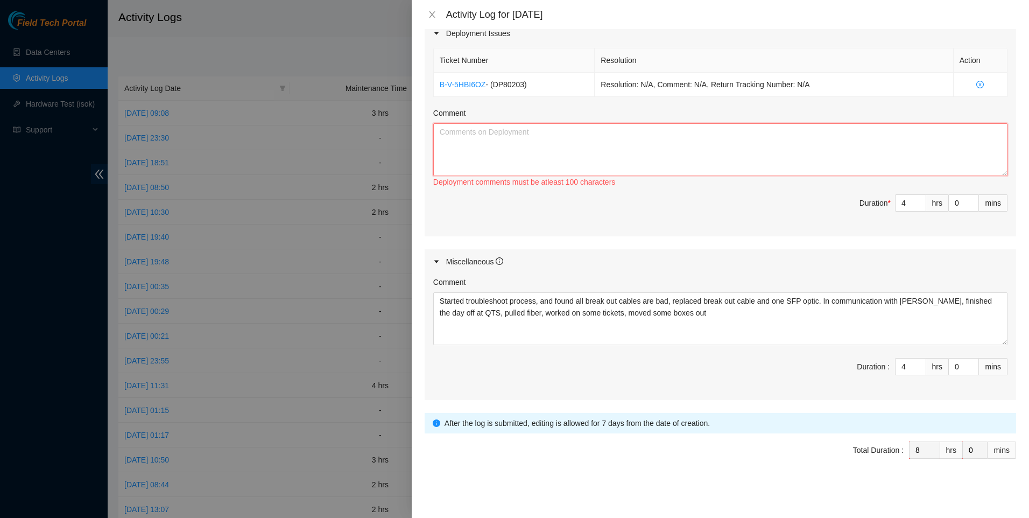
click at [491, 134] on textarea "Comment" at bounding box center [720, 149] width 574 height 53
type textarea "W"
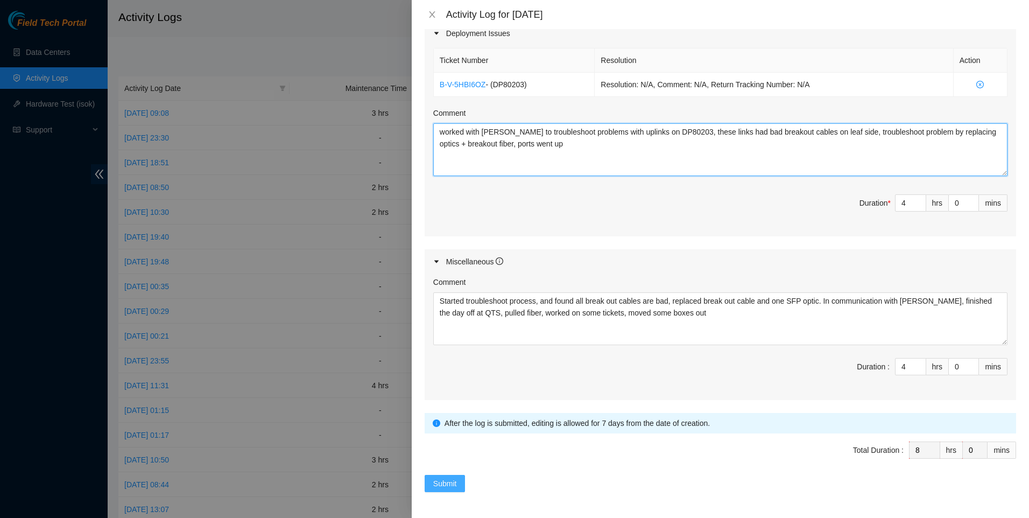
type textarea "worked with [PERSON_NAME] to troubleshoot problems with uplinks on DP80203, the…"
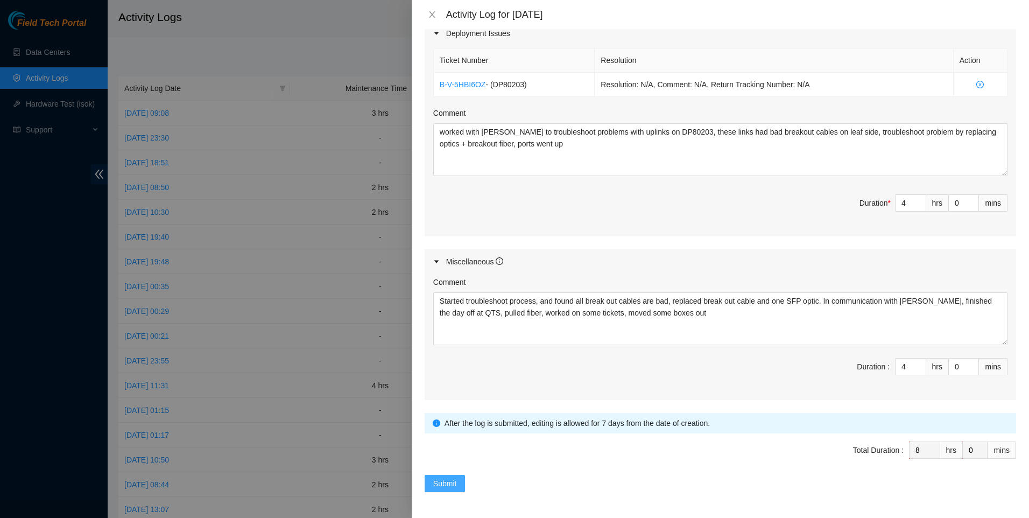
click at [441, 480] on span "Submit" at bounding box center [445, 483] width 24 height 12
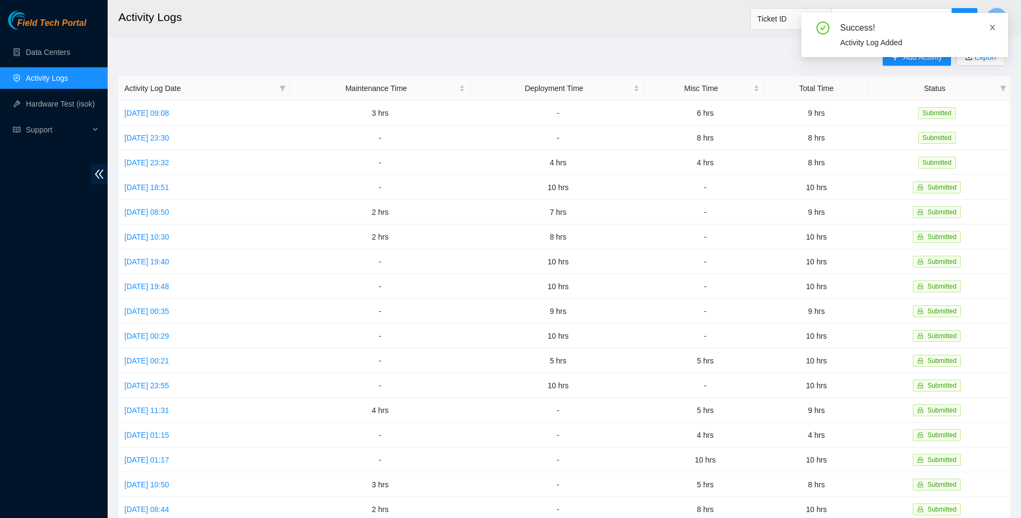
click at [994, 29] on icon "close" at bounding box center [993, 28] width 8 height 8
click at [915, 59] on span "Add Activity" at bounding box center [922, 57] width 39 height 12
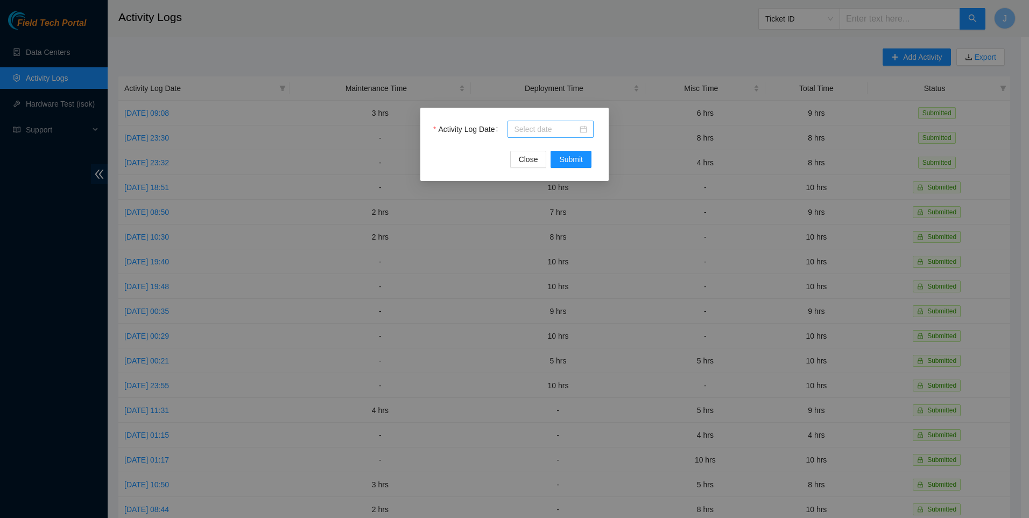
click at [569, 122] on div at bounding box center [550, 129] width 86 height 17
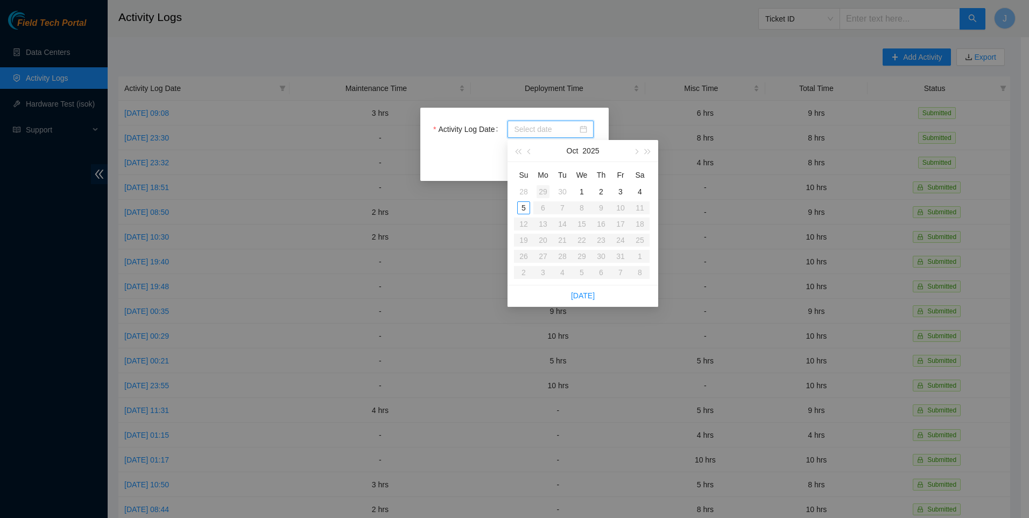
type input "[DATE]"
click at [564, 191] on div "30" at bounding box center [562, 191] width 13 height 13
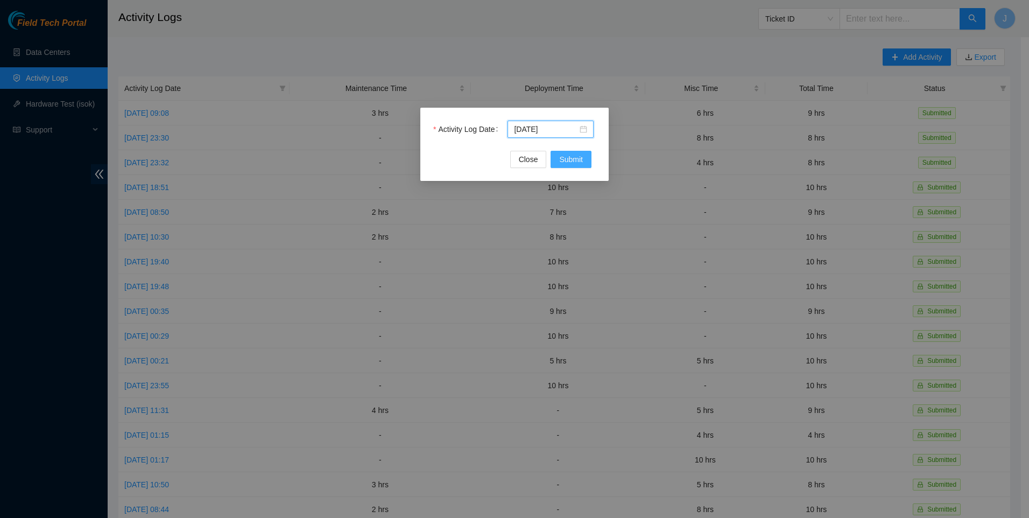
click at [576, 156] on span "Submit" at bounding box center [571, 159] width 24 height 12
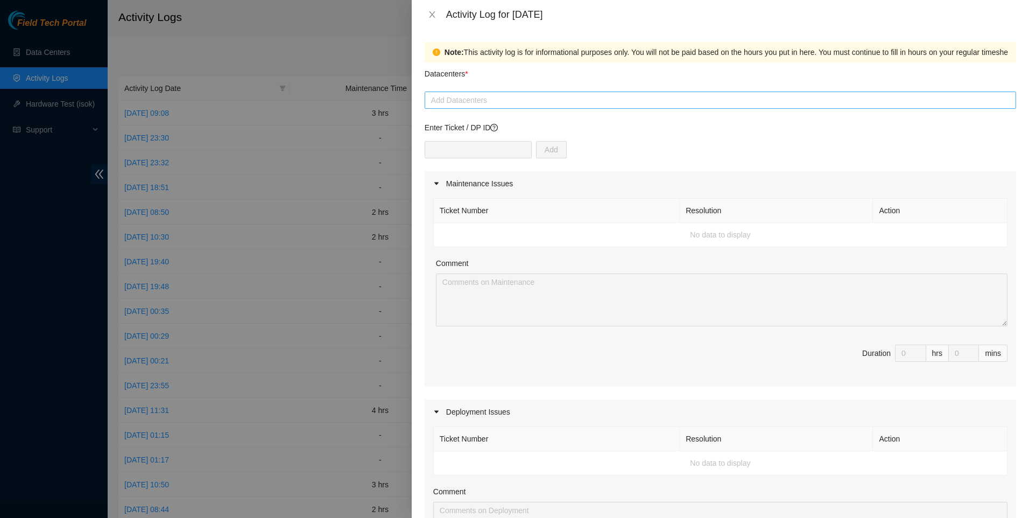
click at [558, 100] on div at bounding box center [720, 100] width 586 height 13
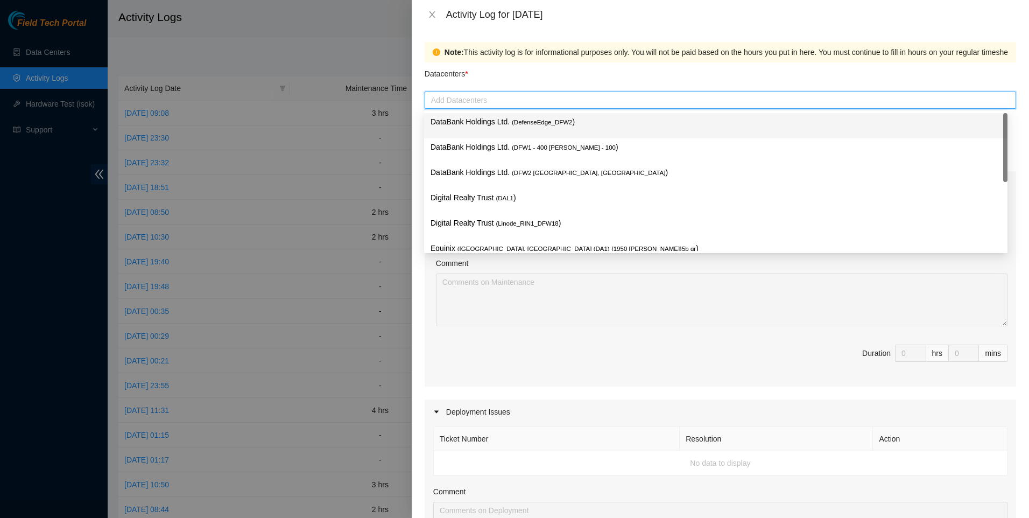
click at [550, 105] on div at bounding box center [720, 100] width 586 height 13
type input "dfw"
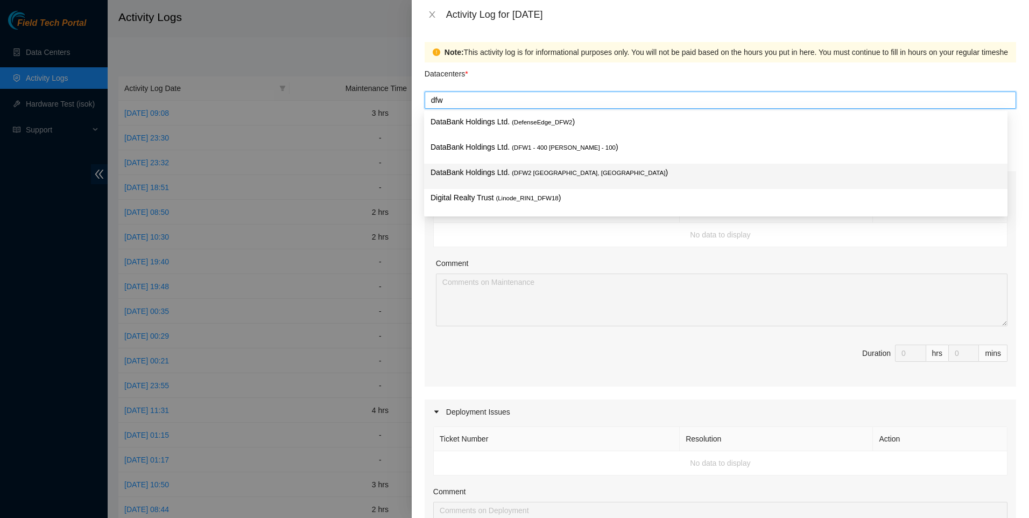
click at [546, 172] on span "( DFW2 [GEOGRAPHIC_DATA], [GEOGRAPHIC_DATA]" at bounding box center [588, 173] width 153 height 6
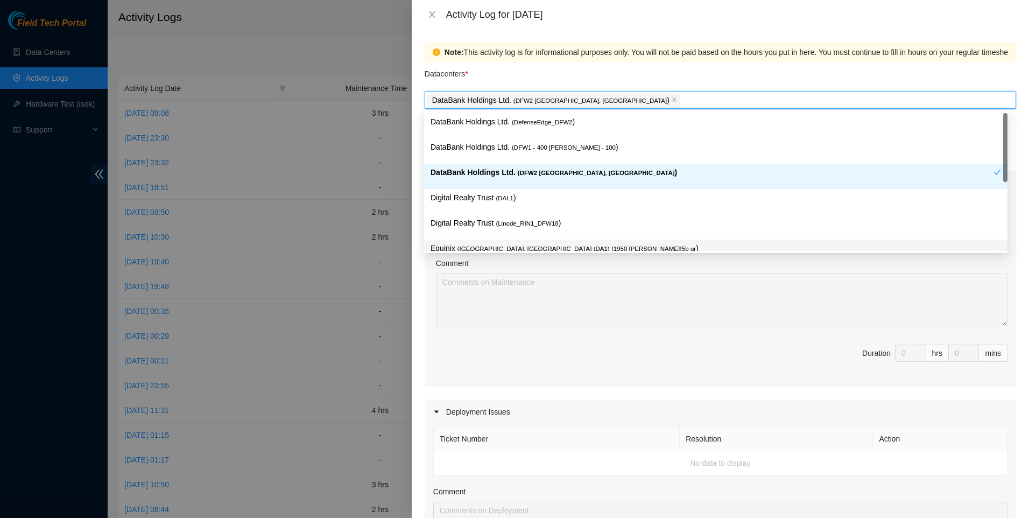
click at [633, 273] on div "Comment" at bounding box center [721, 265] width 571 height 16
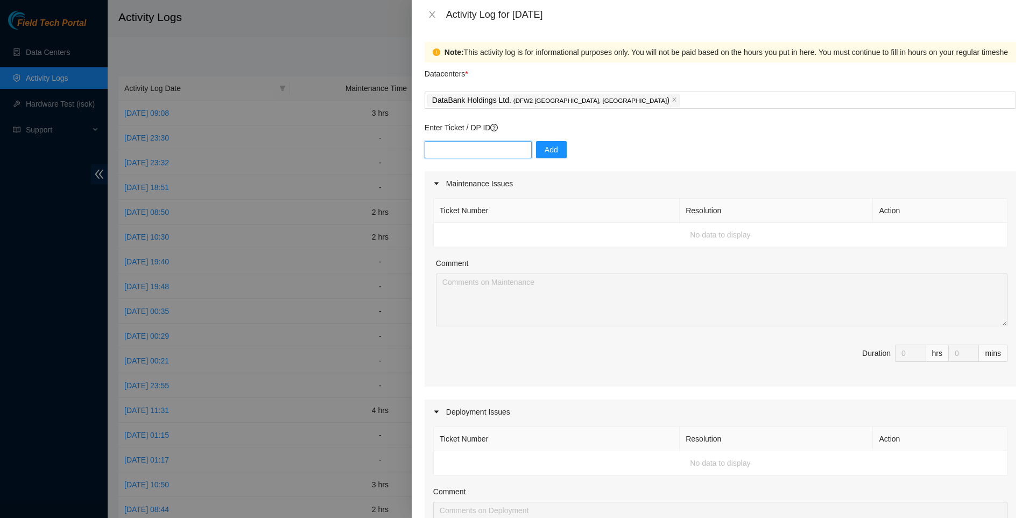
click at [469, 150] on input "text" at bounding box center [478, 149] width 107 height 17
paste input "Started troubleshoot process, and found all break out cables are bad, replac br…"
type input "Started troubleshoot process, and found all break out cables are bad, replac br…"
click at [493, 151] on input "text" at bounding box center [478, 149] width 107 height 17
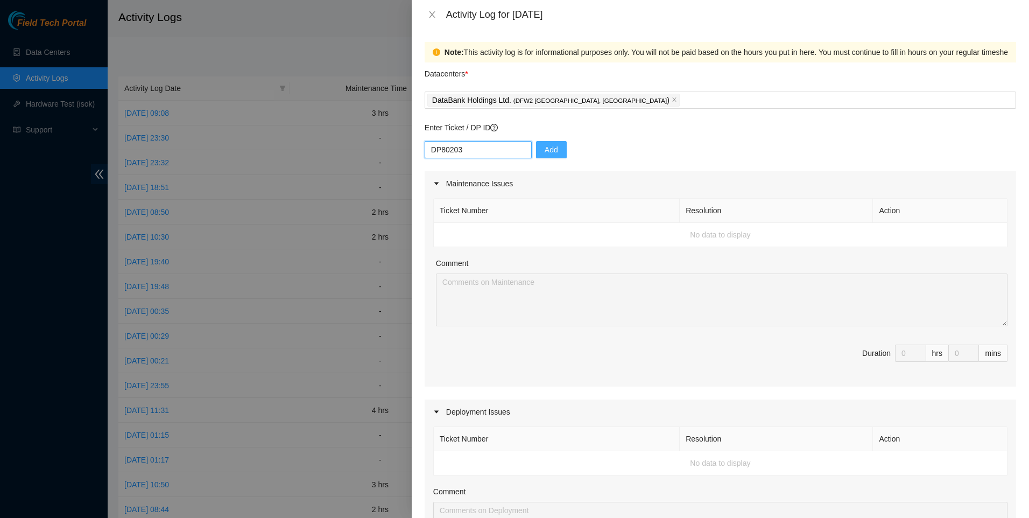
type input "DP80203"
click at [545, 145] on span "Add" at bounding box center [551, 150] width 13 height 12
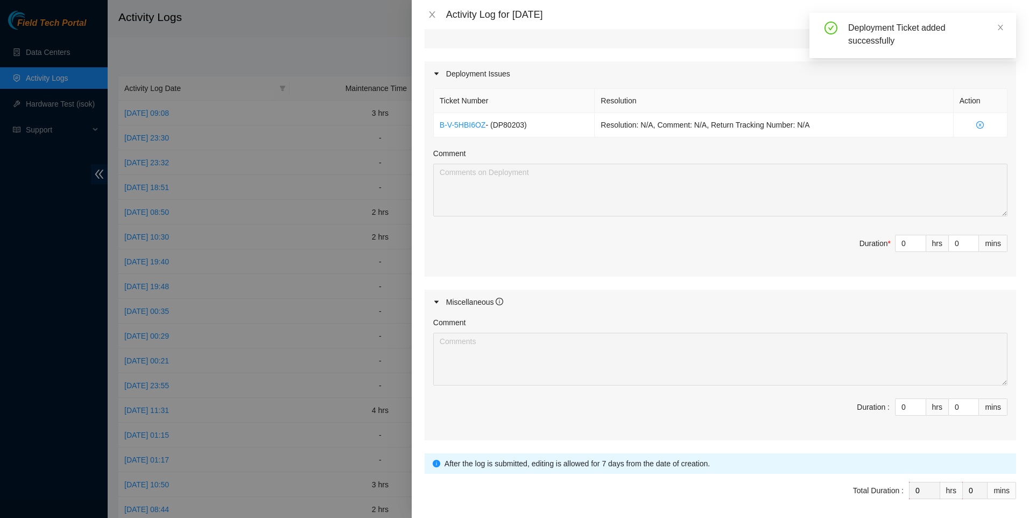
scroll to position [378, 0]
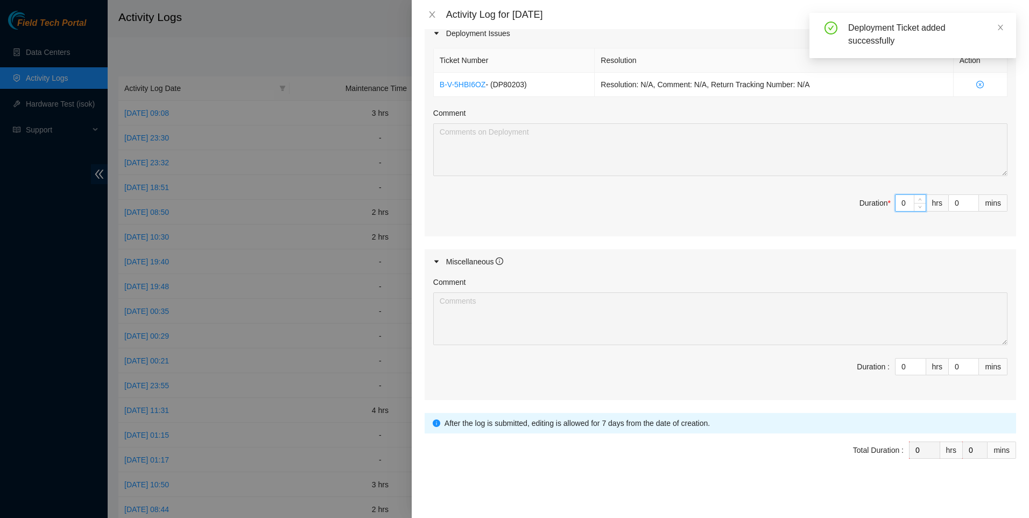
click at [895, 204] on input "0" at bounding box center [910, 203] width 30 height 16
type input "8"
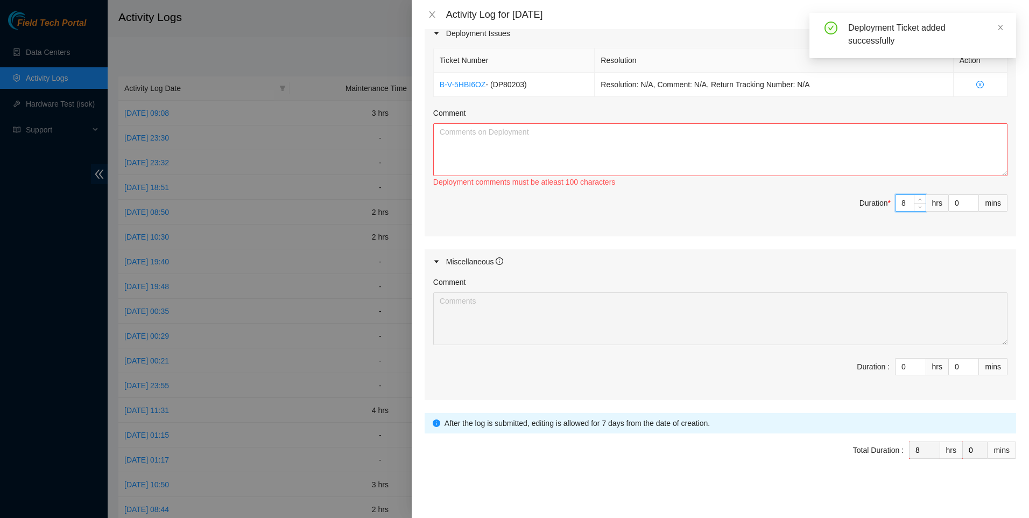
type input "8"
click at [694, 157] on textarea "Comment" at bounding box center [720, 149] width 574 height 53
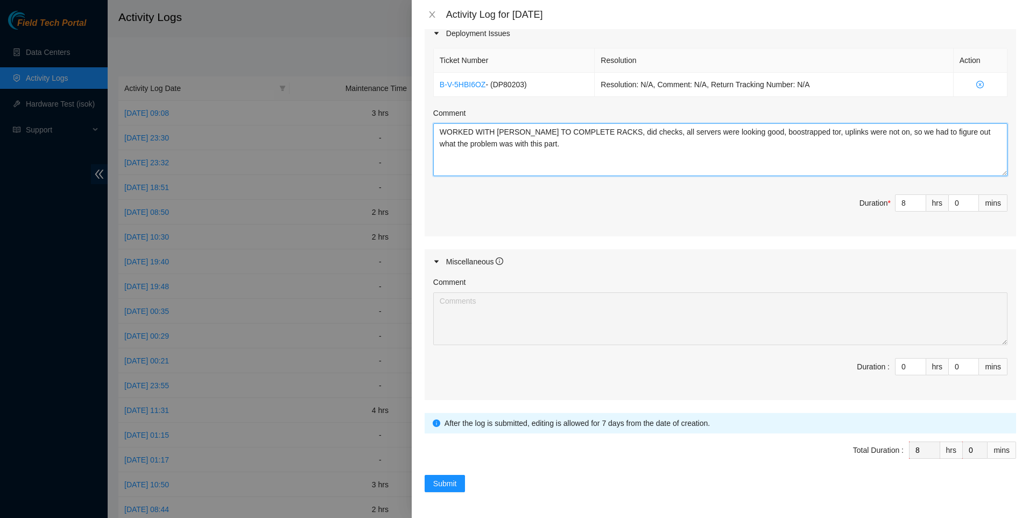
click at [796, 131] on textarea "WORKED WITH [PERSON_NAME] TO COMPLETE RACKS, did checks, all servers were looki…" at bounding box center [720, 149] width 574 height 53
type textarea "WORKED WITH [PERSON_NAME] TO COMPLETE RACKS, did checks, all servers were looki…"
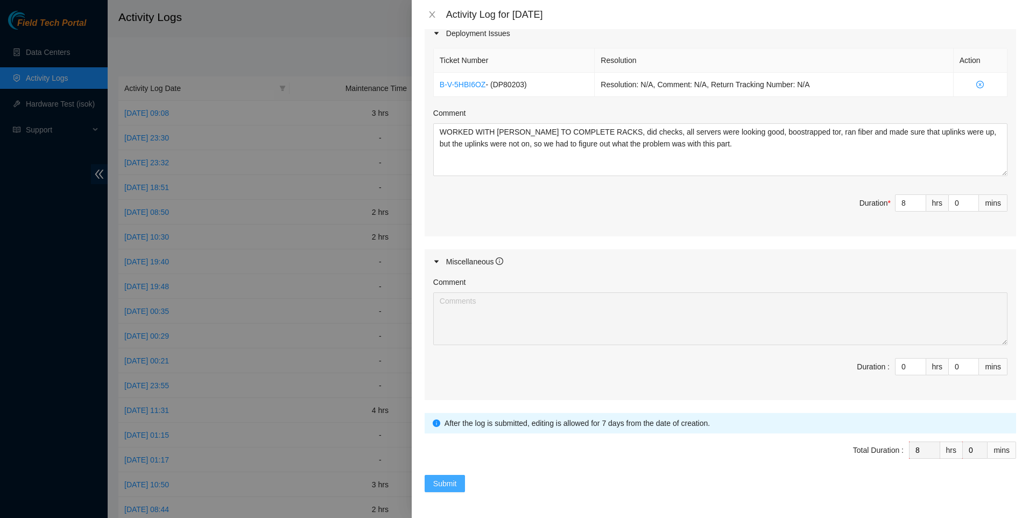
click at [447, 484] on span "Submit" at bounding box center [445, 483] width 24 height 12
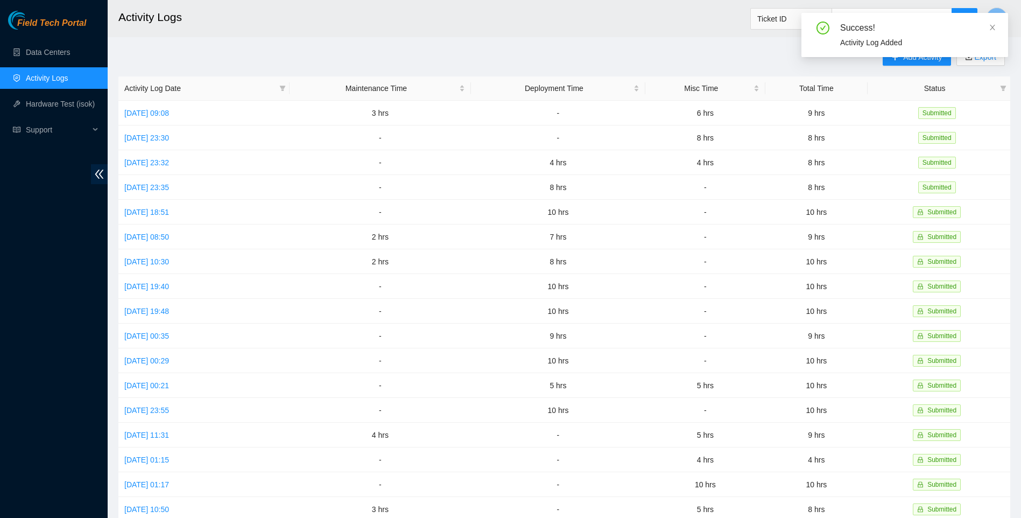
click at [917, 60] on div "Success! Activity Log Added" at bounding box center [904, 39] width 207 height 53
click at [993, 26] on icon "close" at bounding box center [992, 27] width 5 height 5
click at [907, 60] on span "Add Activity" at bounding box center [922, 57] width 39 height 12
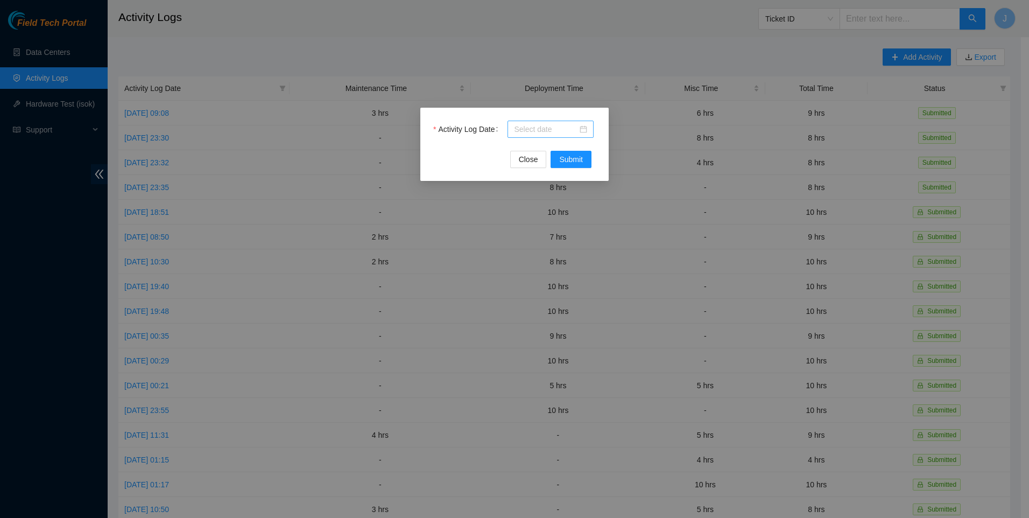
click at [518, 137] on div at bounding box center [550, 129] width 86 height 17
click at [521, 131] on input "Activity Log Date" at bounding box center [545, 129] width 63 height 12
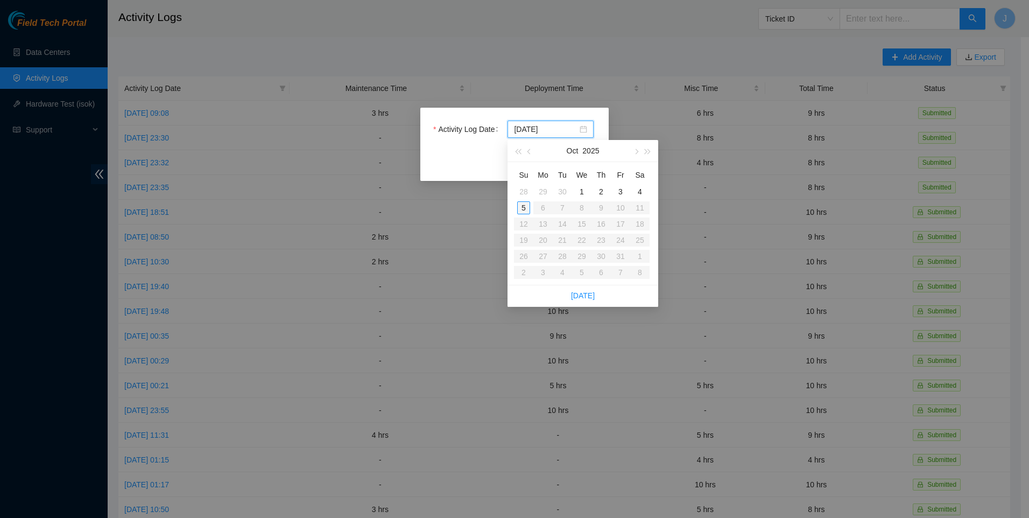
type input "[DATE]"
click at [542, 195] on div "29" at bounding box center [543, 191] width 13 height 13
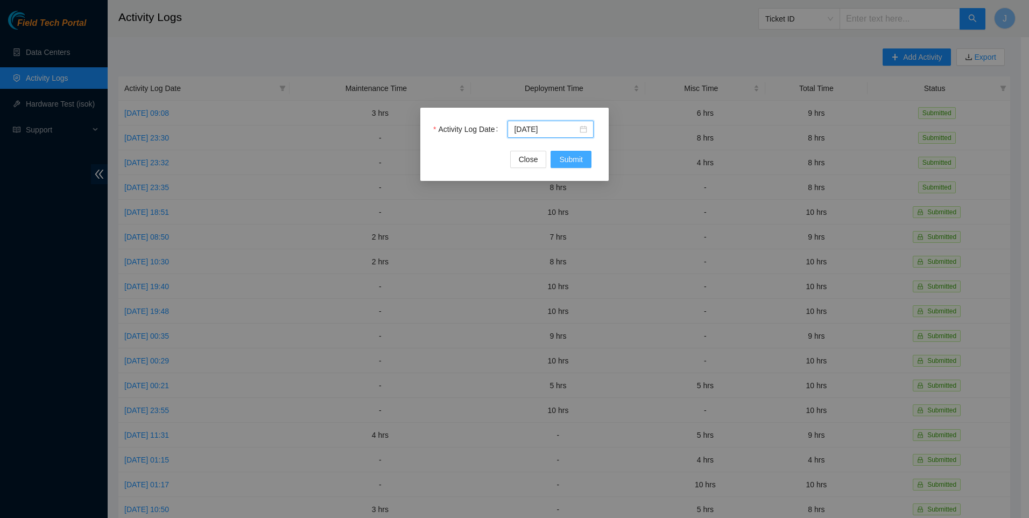
click at [569, 163] on span "Submit" at bounding box center [571, 159] width 24 height 12
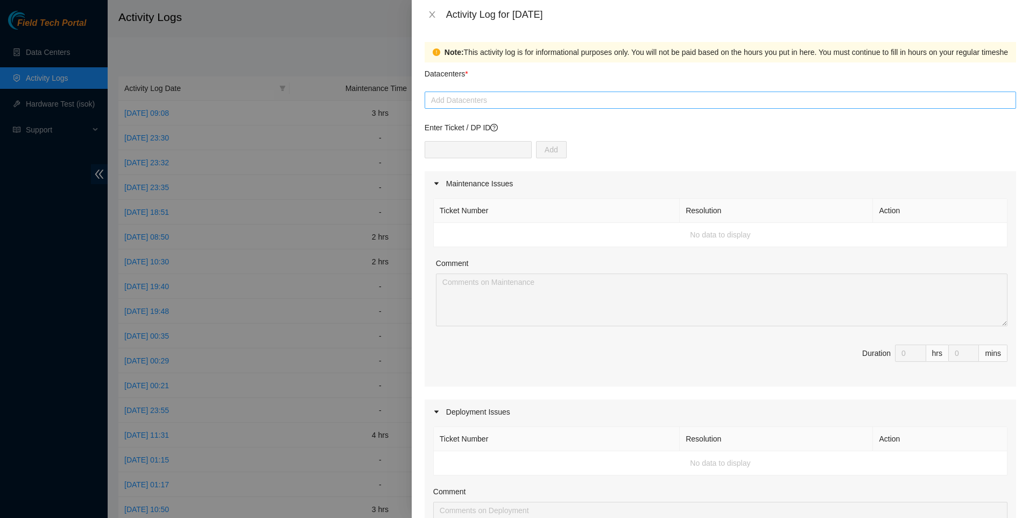
click at [501, 101] on div at bounding box center [720, 100] width 586 height 13
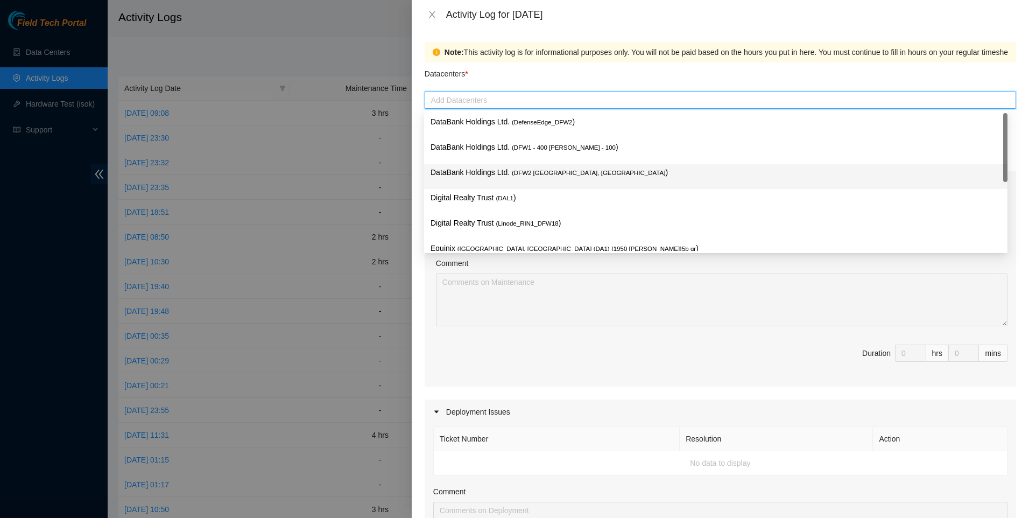
click at [508, 176] on p "DataBank Holdings Ltd. ( DFW2 [GEOGRAPHIC_DATA], [GEOGRAPHIC_DATA] )" at bounding box center [715, 172] width 570 height 12
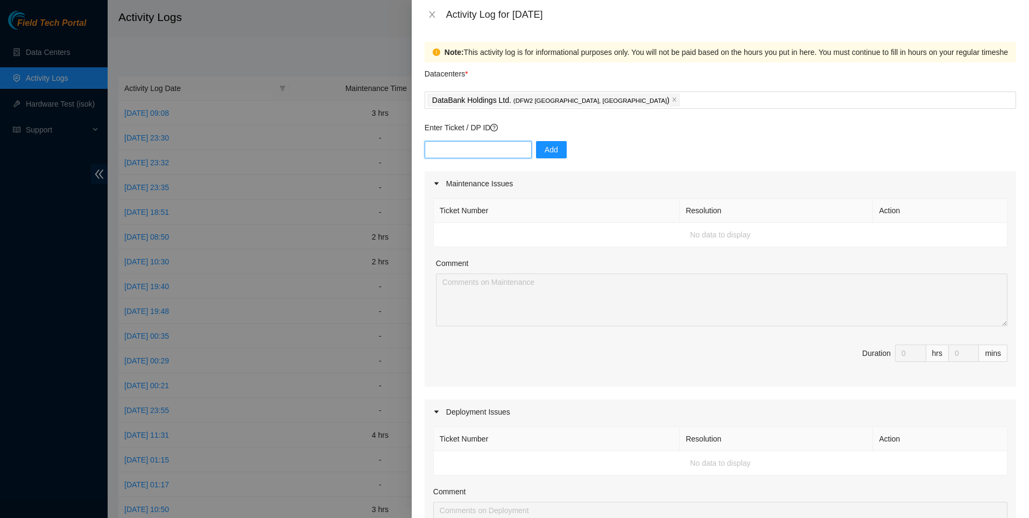
click at [467, 152] on input "text" at bounding box center [478, 149] width 107 height 17
type input "dp80203"
click at [548, 148] on span "Add" at bounding box center [551, 150] width 13 height 12
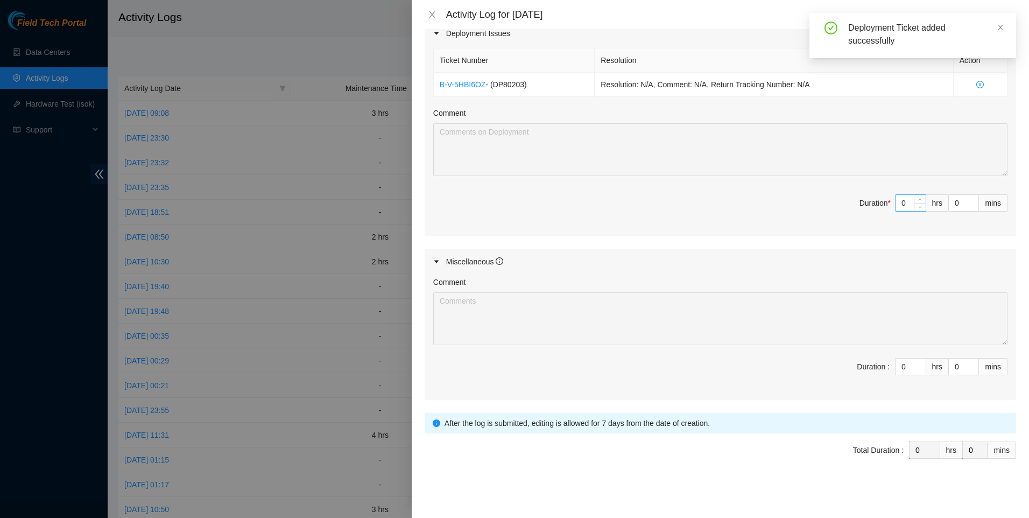
click at [914, 207] on span "Decrease Value" at bounding box center [920, 207] width 12 height 8
click at [902, 203] on input "0" at bounding box center [910, 203] width 30 height 16
type input "8"
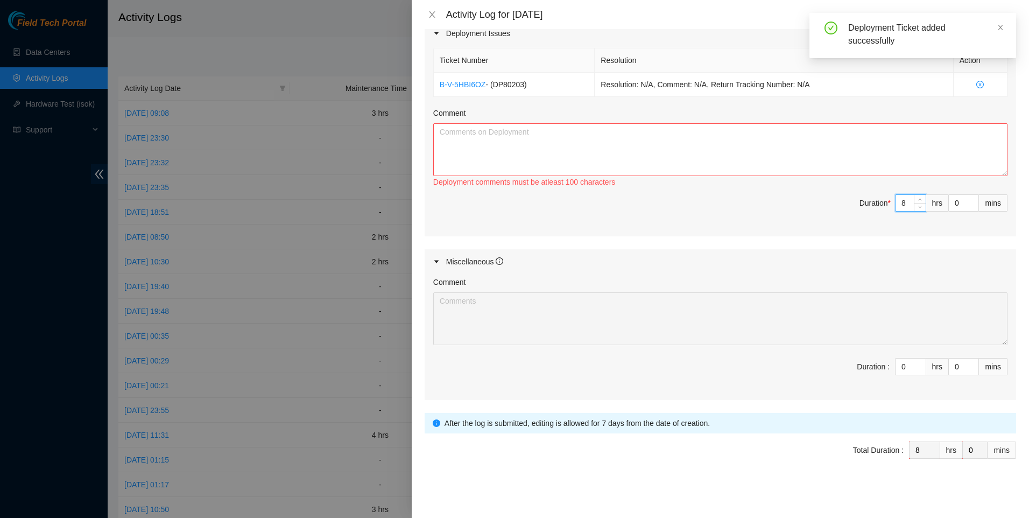
type input "8"
drag, startPoint x: 728, startPoint y: 156, endPoint x: 725, endPoint y: 151, distance: 5.5
click at [728, 156] on textarea "Comment" at bounding box center [720, 149] width 574 height 53
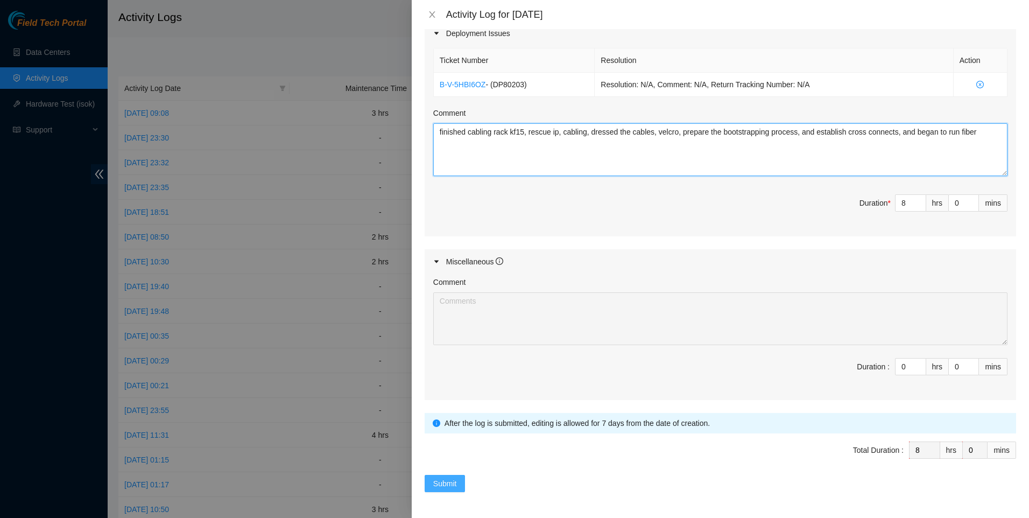
type textarea "finished cabling rack kf15, rescue ip, cabling, dressed the cables, velcro, pre…"
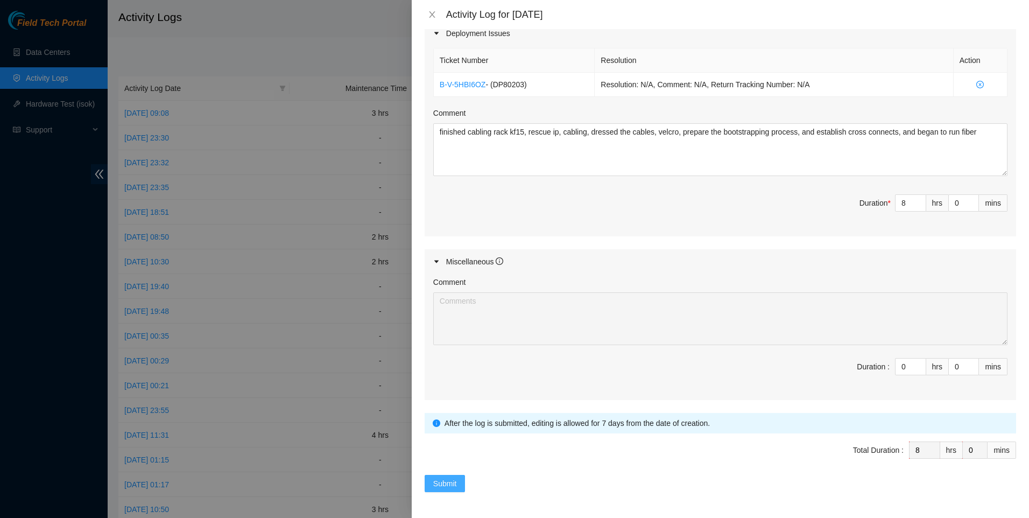
click at [455, 479] on span "Submit" at bounding box center [445, 483] width 24 height 12
